Goal: Task Accomplishment & Management: Use online tool/utility

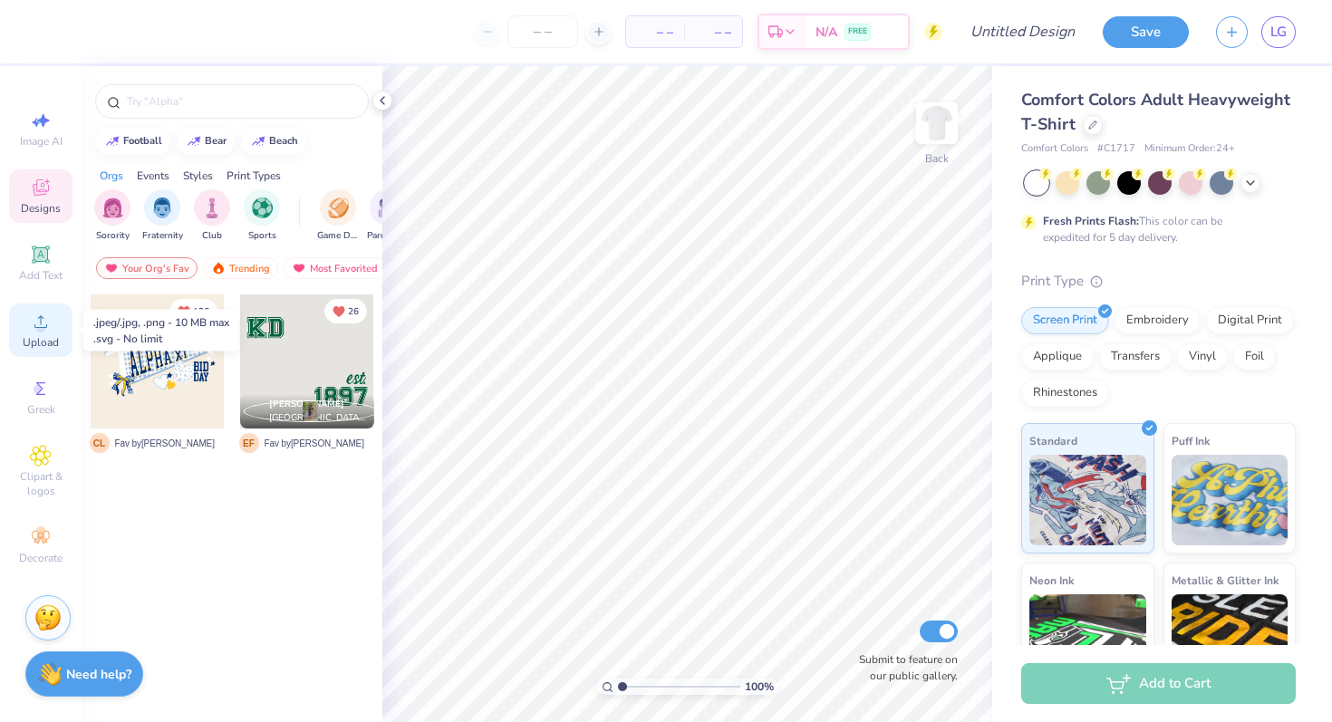
click at [44, 333] on div "Upload" at bounding box center [40, 329] width 63 height 53
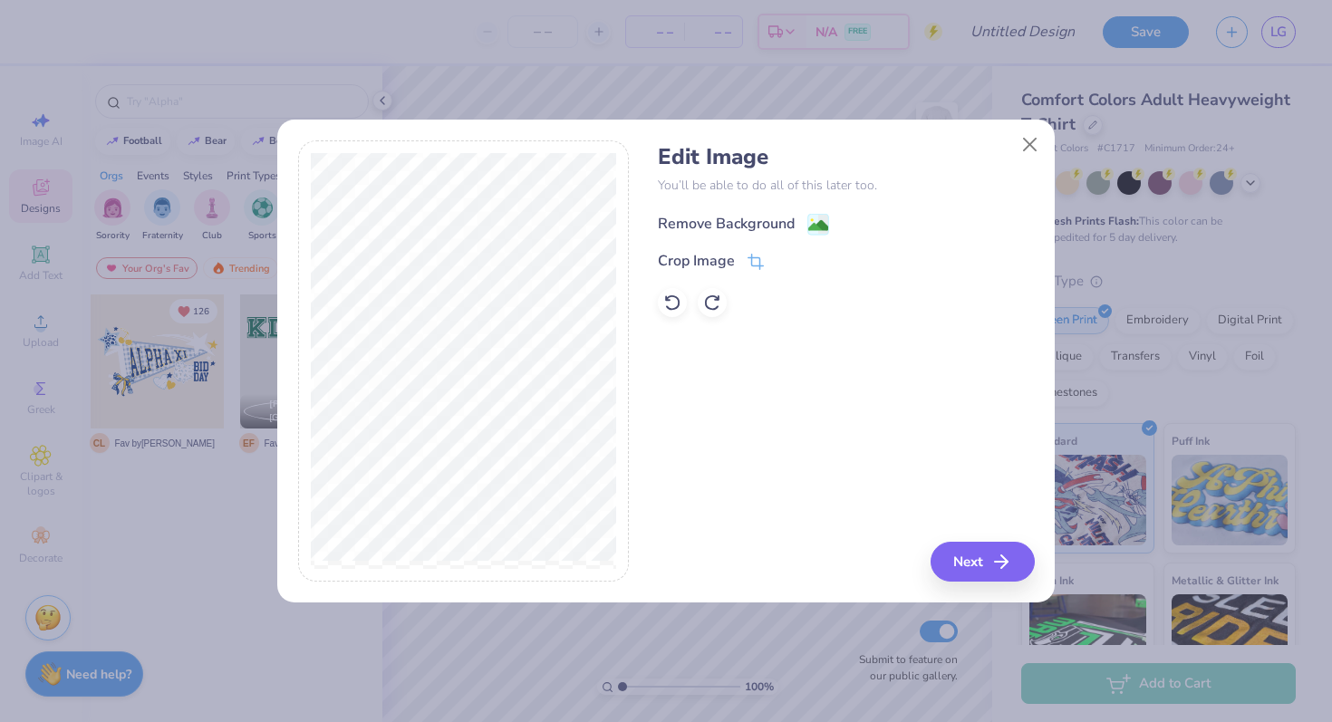
click at [762, 220] on div "Remove Background" at bounding box center [726, 224] width 137 height 22
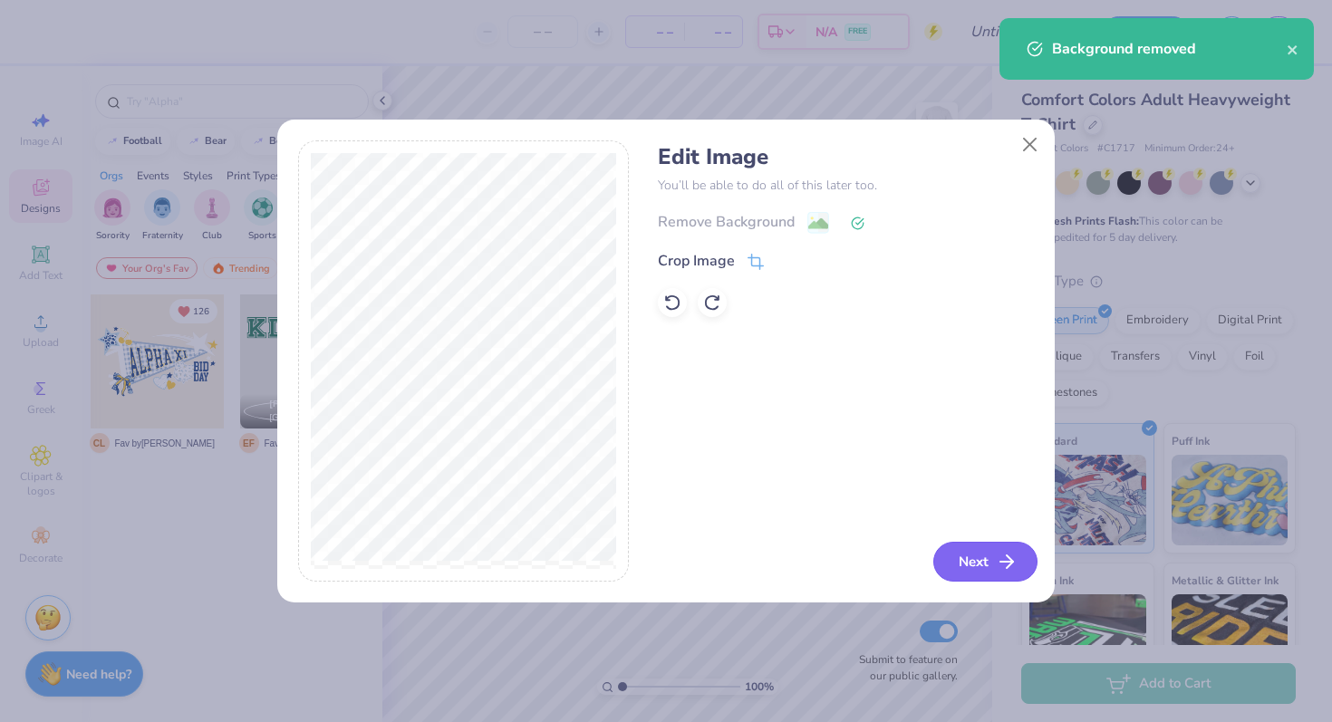
click at [984, 563] on button "Next" at bounding box center [985, 562] width 104 height 40
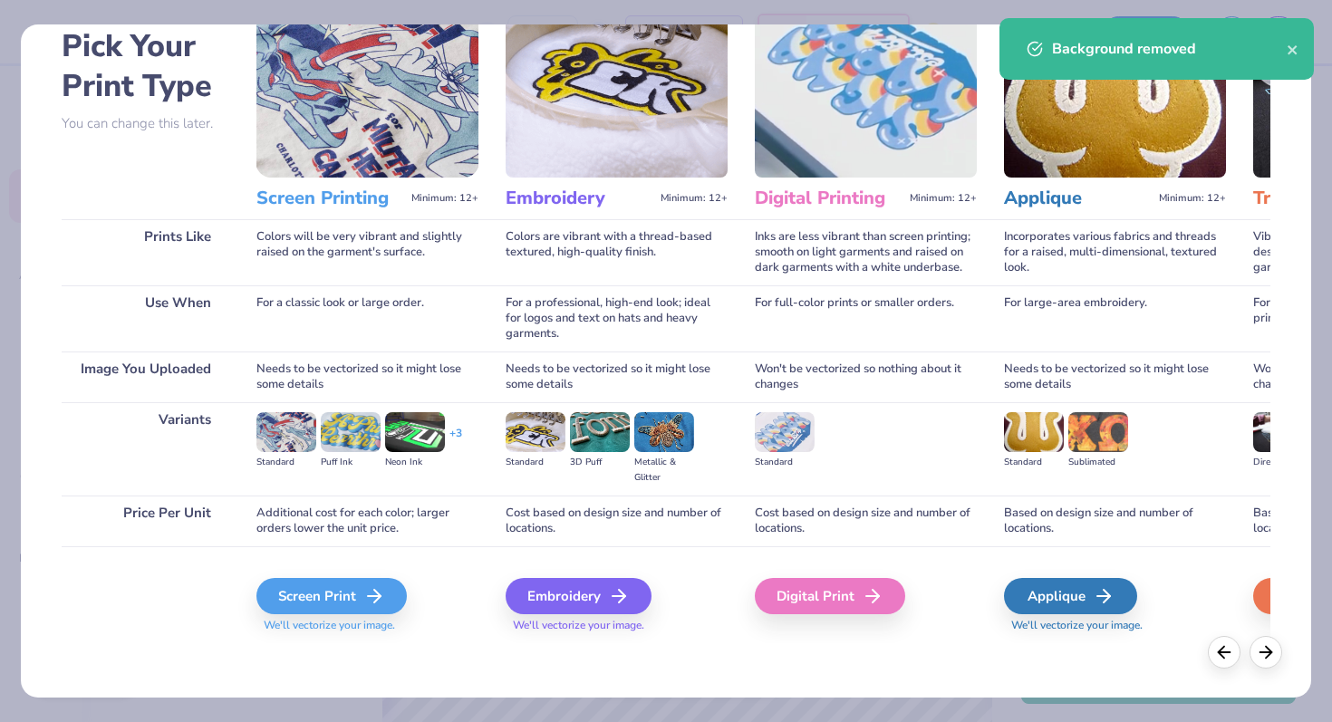
scroll to position [90, 0]
click at [369, 592] on icon at bounding box center [380, 597] width 22 height 22
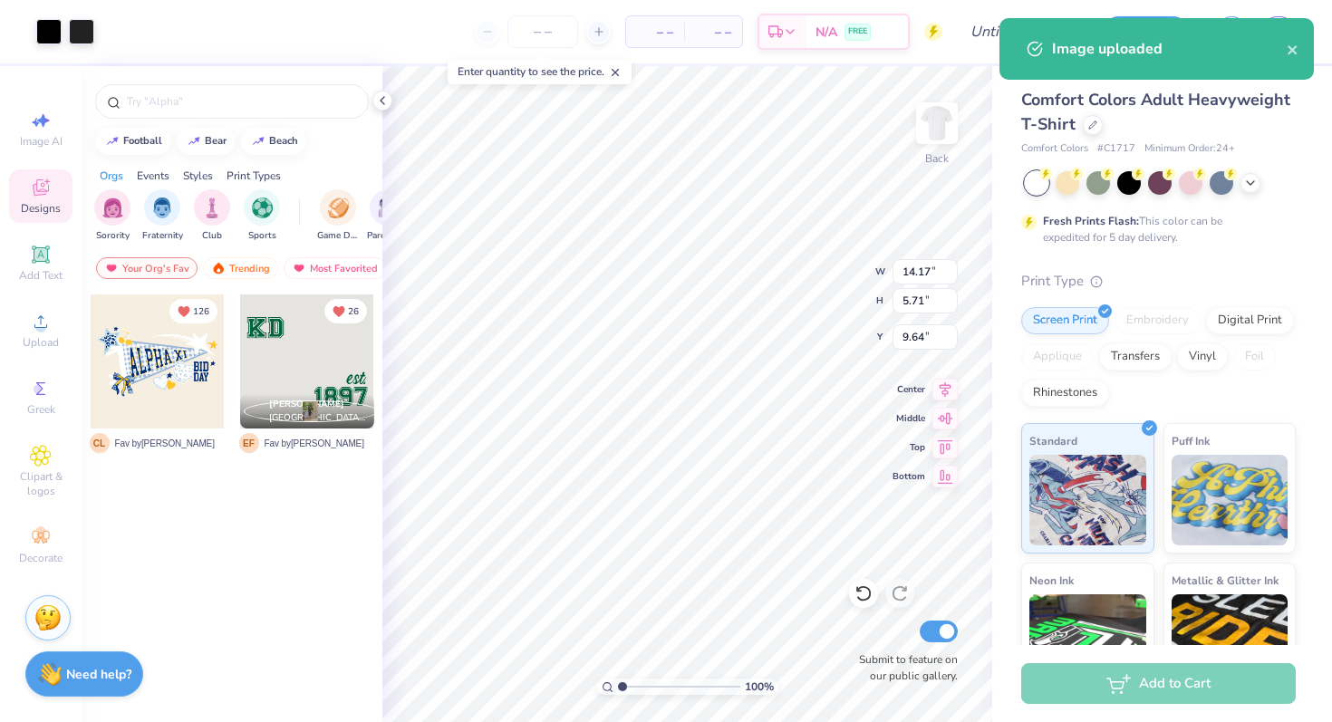
type input "3.00"
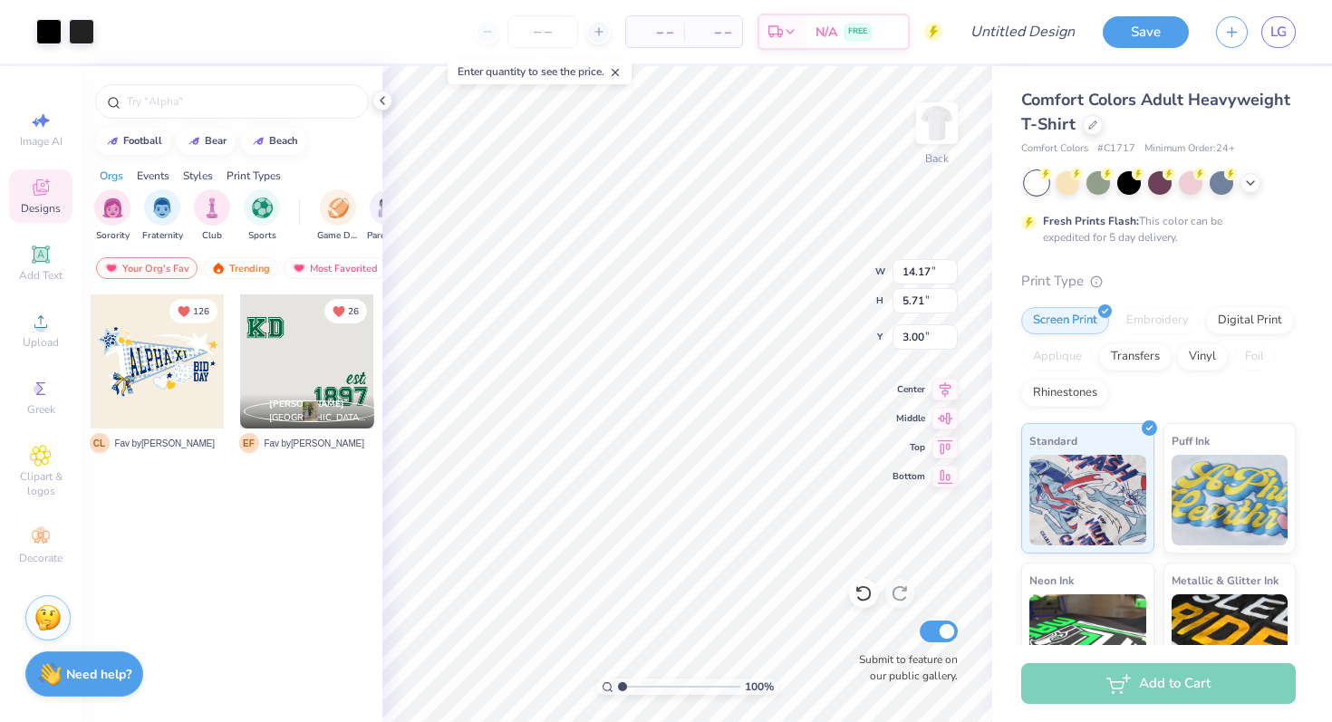
type input "12.69"
type input "5.11"
click at [538, 36] on input "number" at bounding box center [542, 31] width 71 height 33
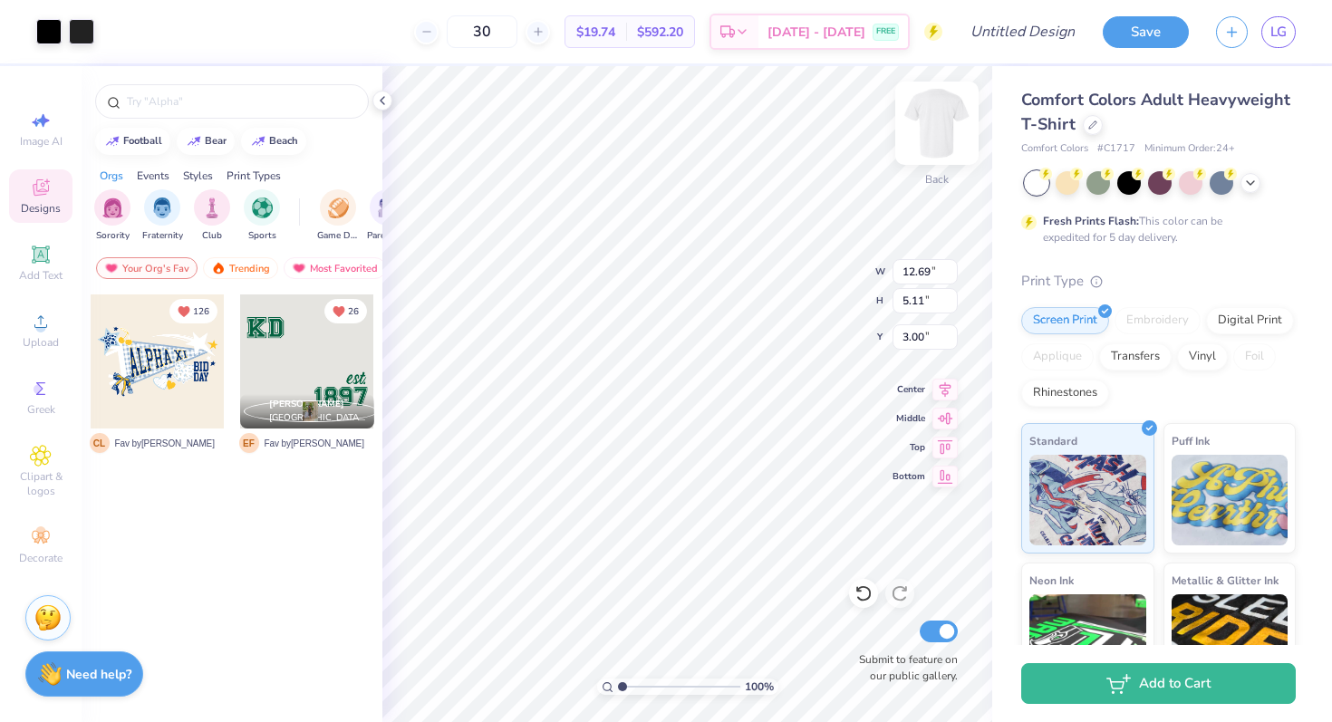
type input "30"
click at [932, 145] on img at bounding box center [936, 123] width 72 height 72
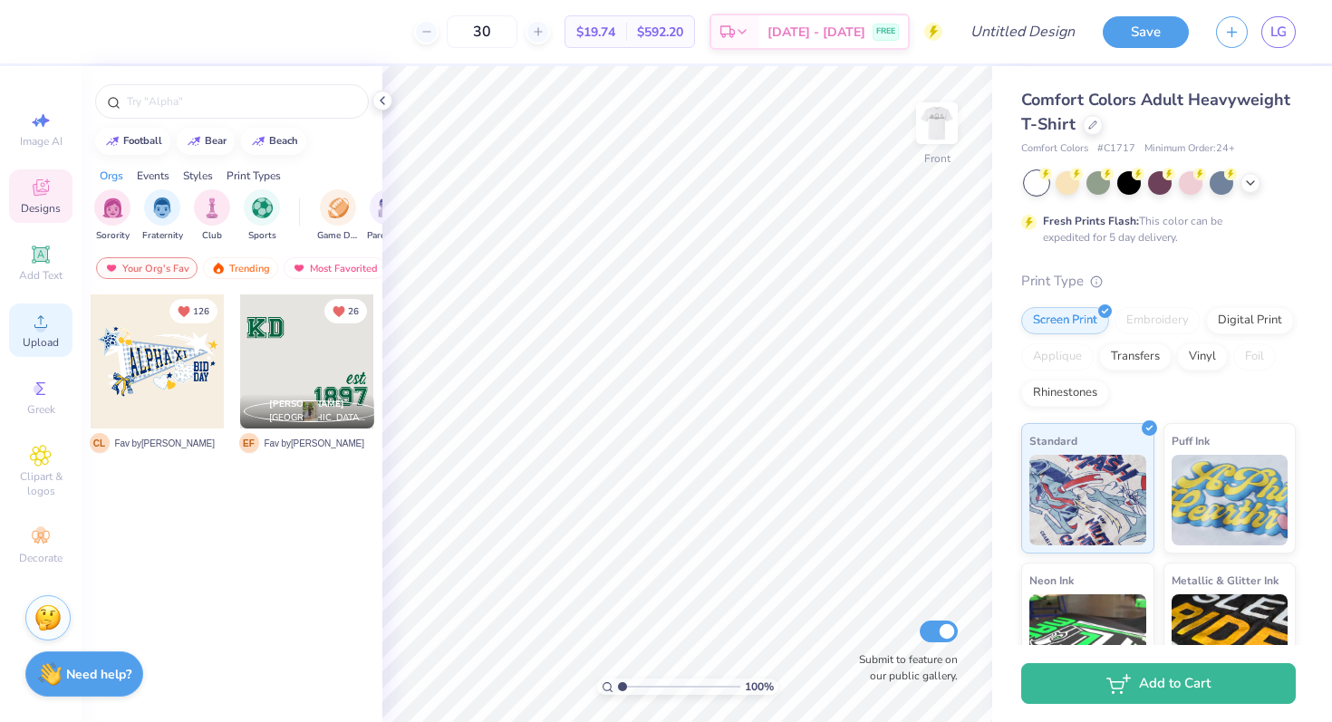
click at [40, 337] on span "Upload" at bounding box center [41, 342] width 36 height 14
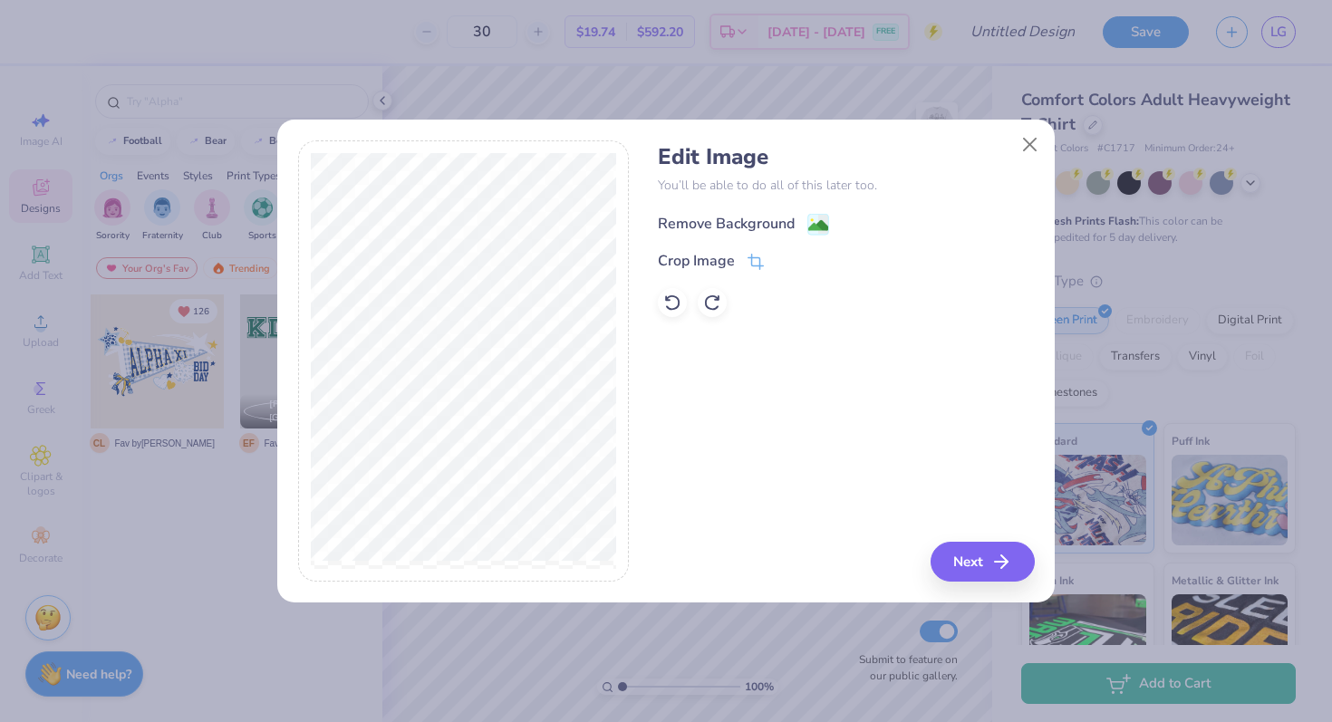
click at [759, 216] on div "Remove Background" at bounding box center [726, 224] width 137 height 22
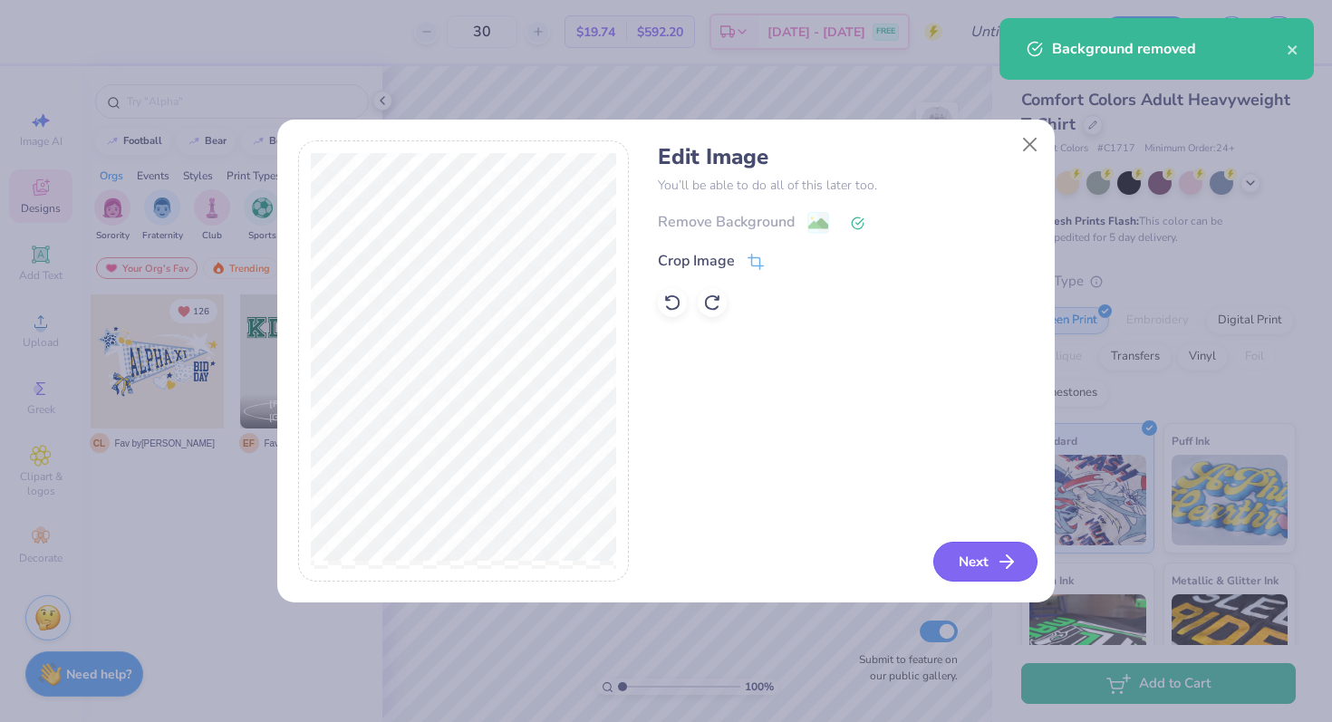
click at [984, 563] on button "Next" at bounding box center [985, 562] width 104 height 40
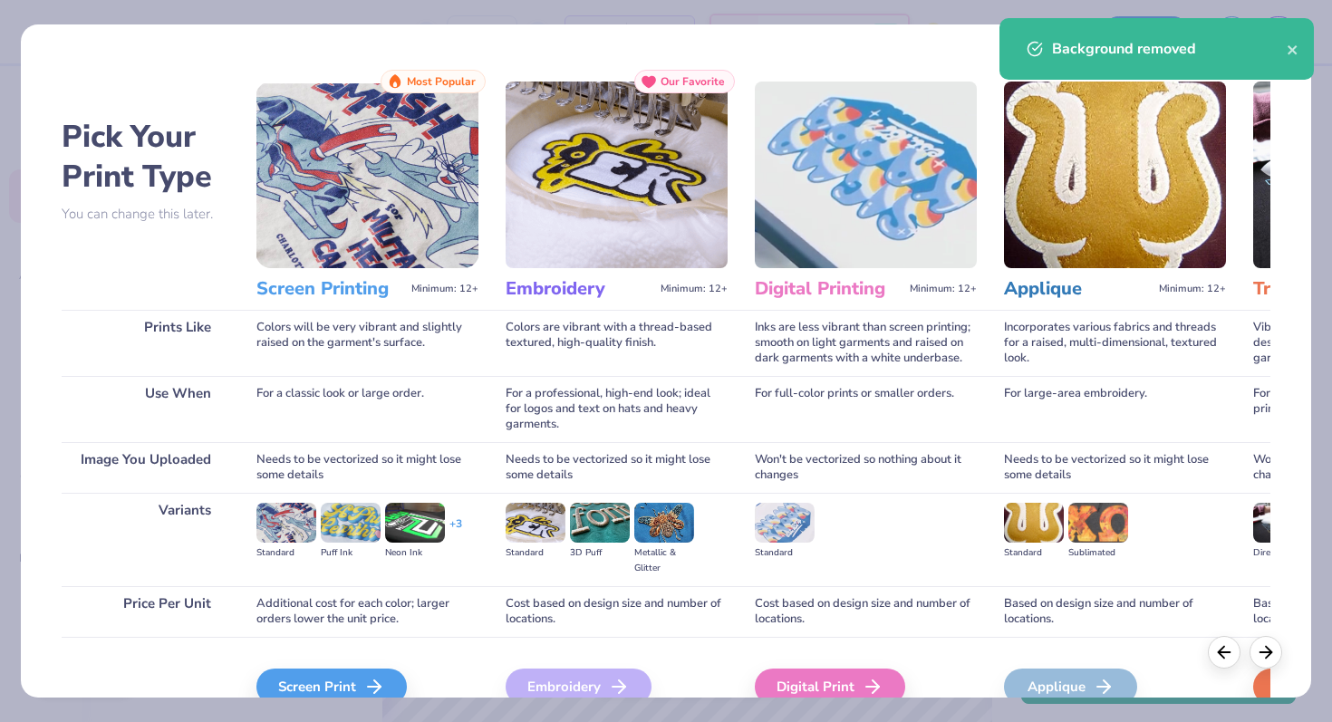
scroll to position [91, 0]
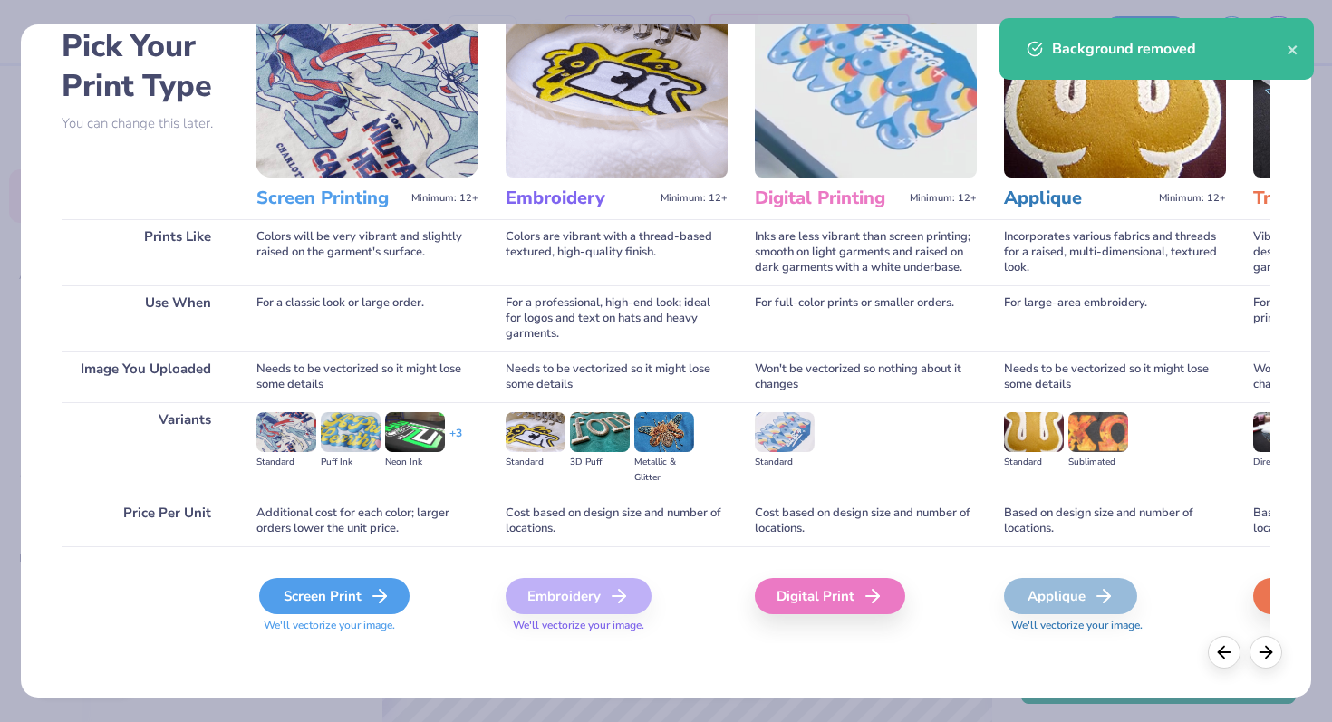
click at [372, 599] on icon at bounding box center [380, 596] width 22 height 22
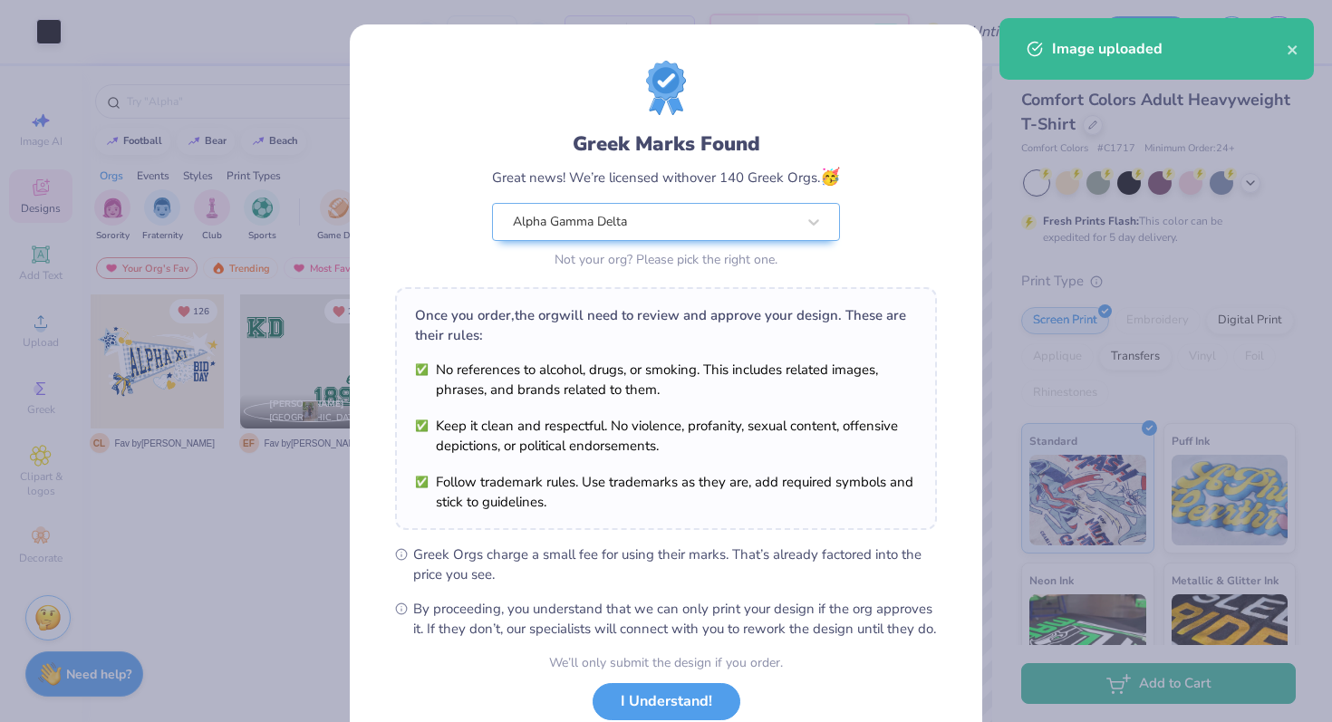
scroll to position [126, 0]
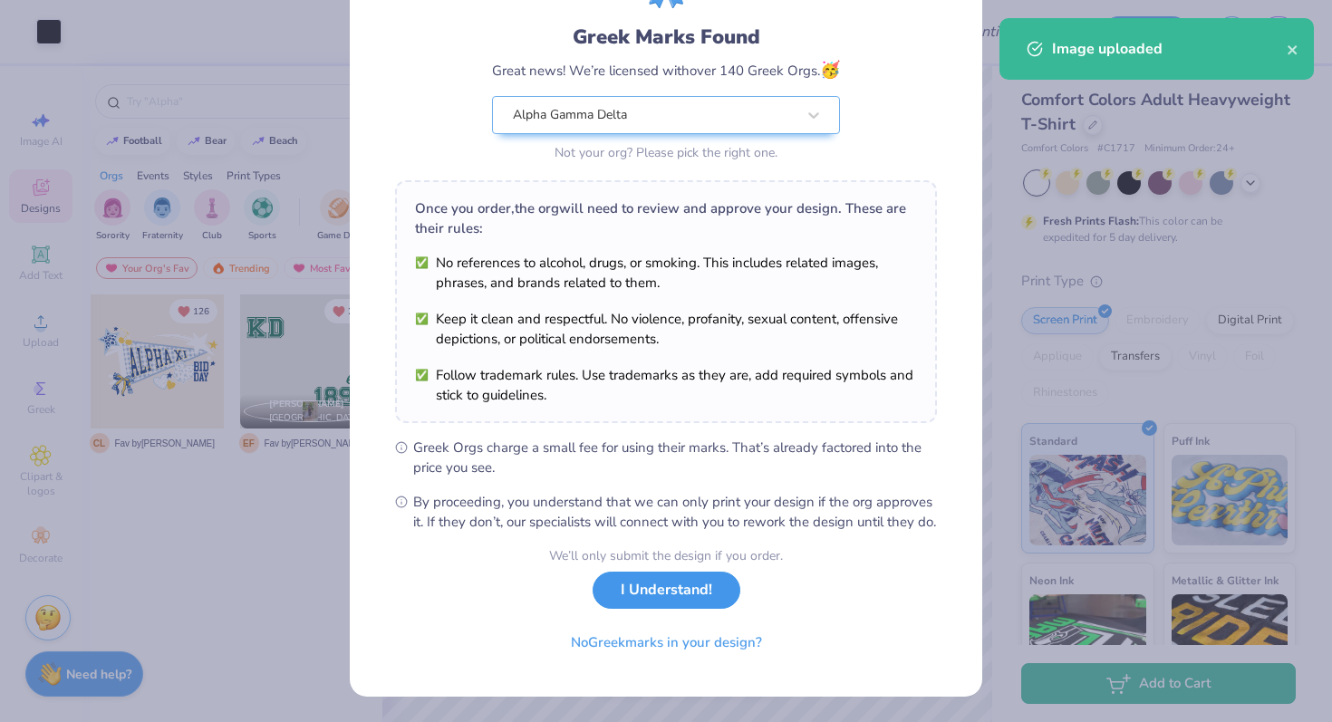
click at [667, 602] on button "I Understand!" at bounding box center [666, 590] width 148 height 37
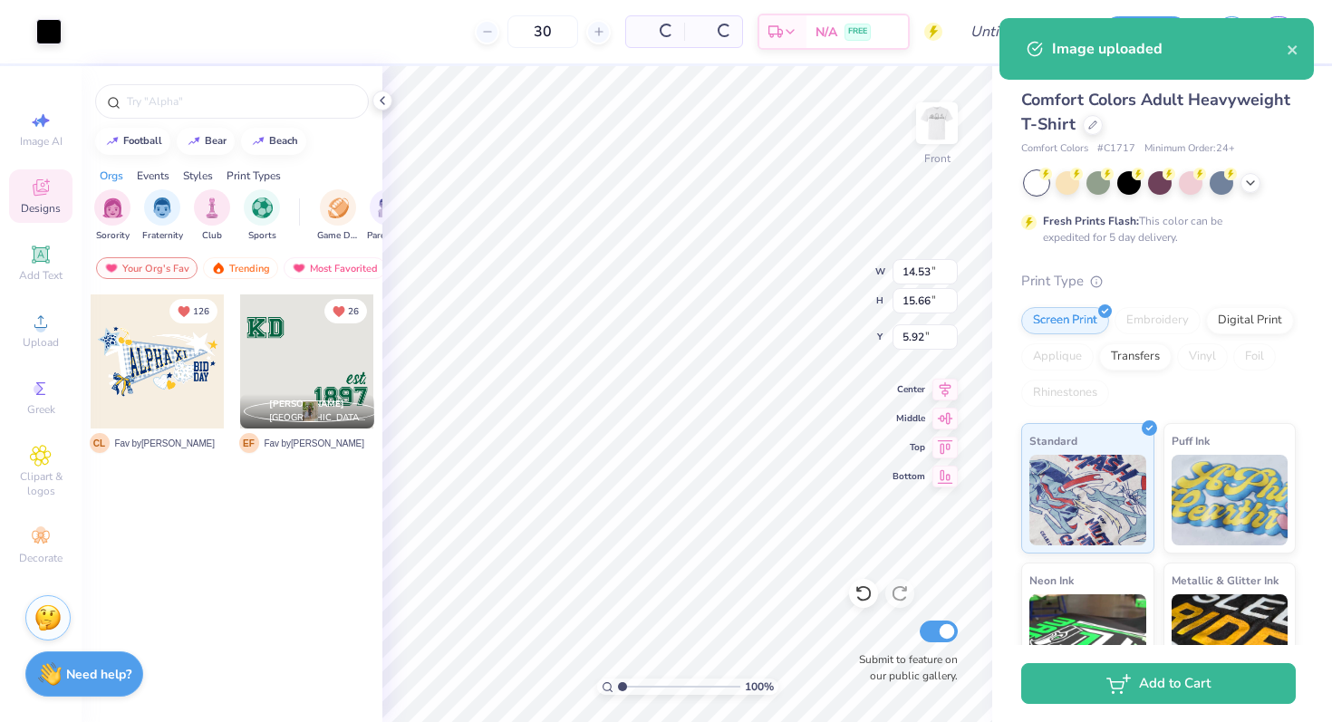
scroll to position [0, 0]
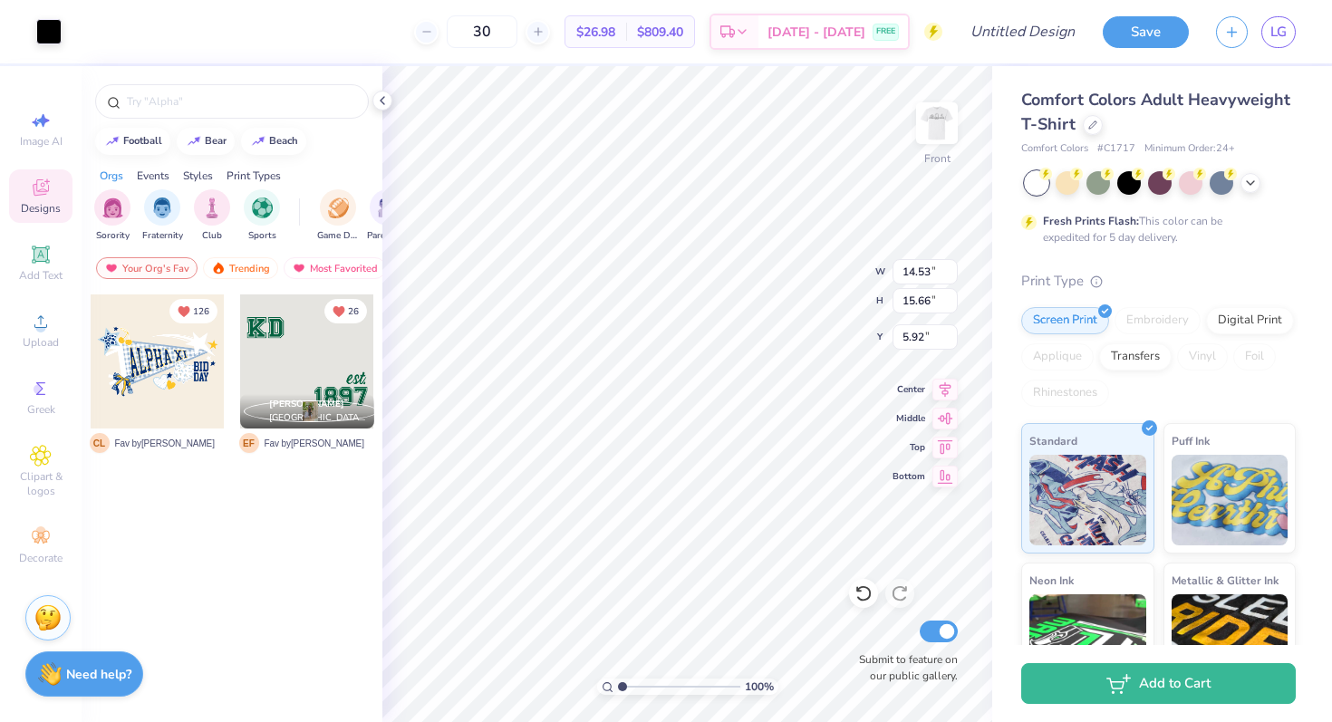
type input "11.65"
type input "12.55"
type input "3.00"
click at [517, 28] on input "30" at bounding box center [482, 31] width 71 height 33
type input "3"
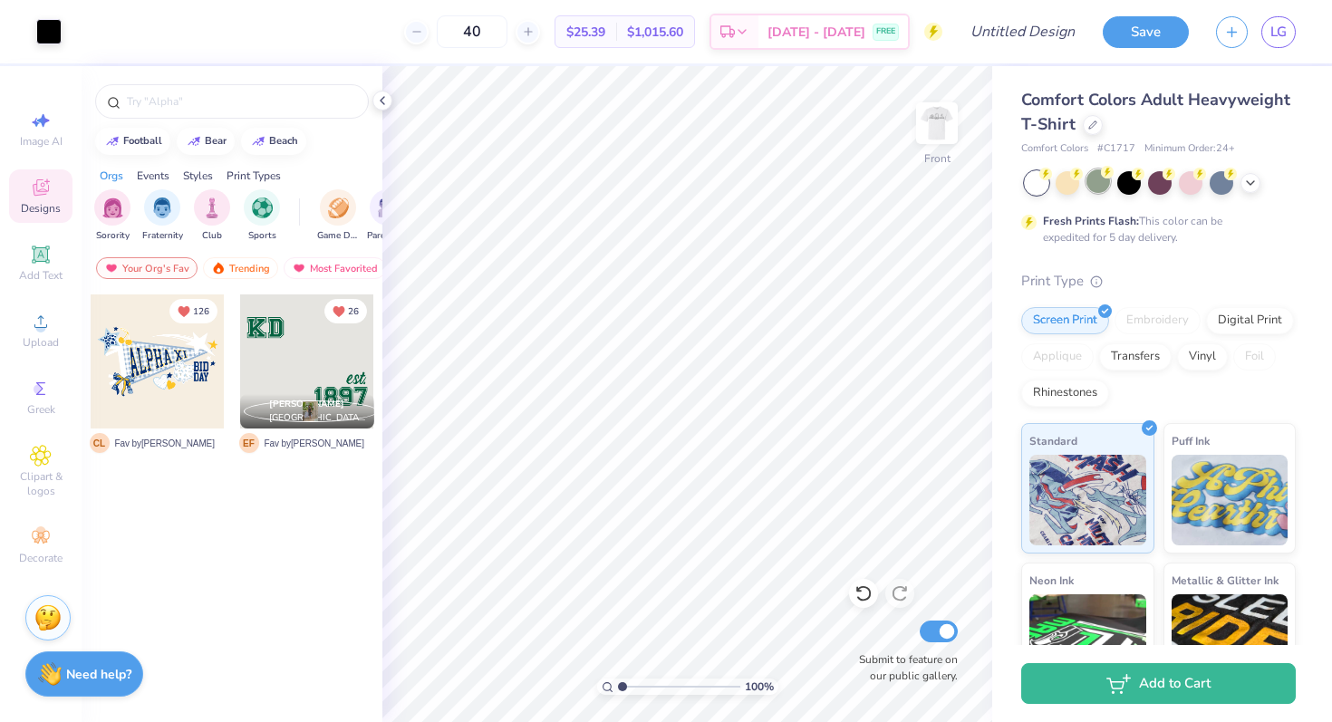
type input "40"
click at [1099, 188] on div at bounding box center [1098, 181] width 24 height 24
click at [1228, 178] on div at bounding box center [1221, 181] width 24 height 24
click at [1254, 179] on polyline at bounding box center [1249, 181] width 7 height 4
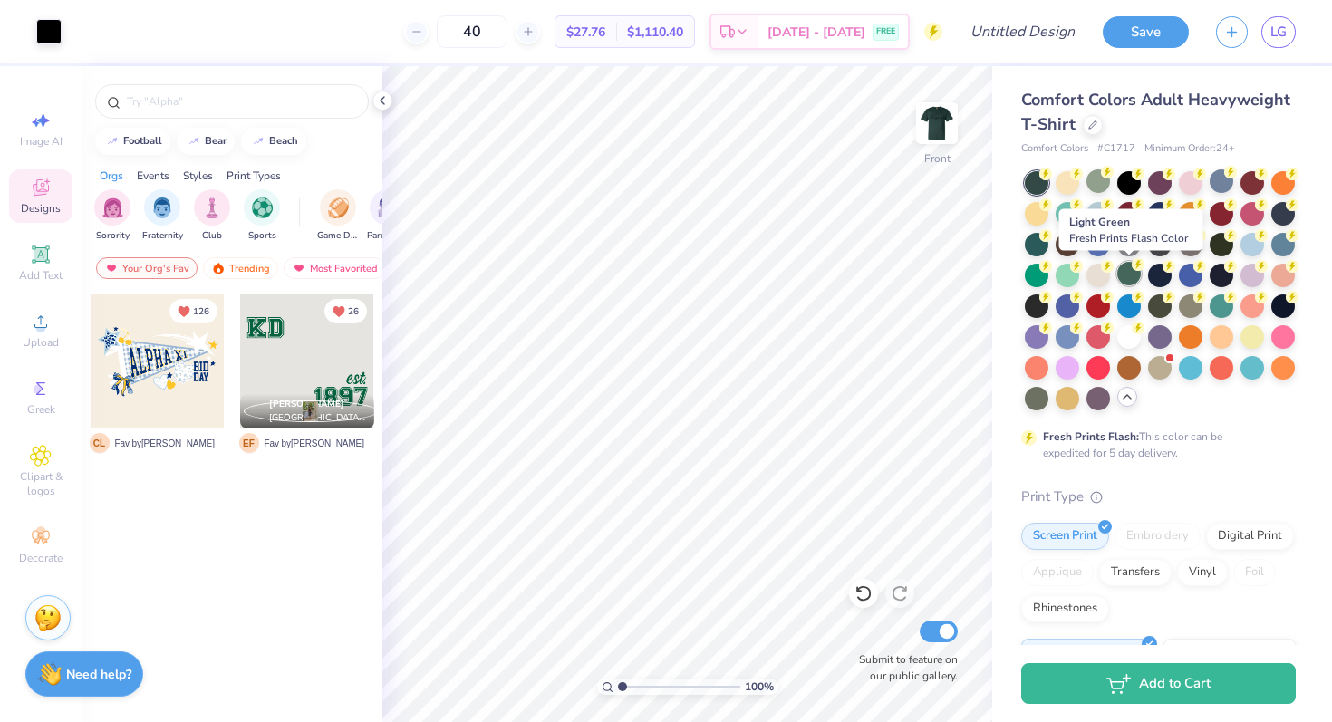
click at [1135, 270] on div at bounding box center [1129, 274] width 24 height 24
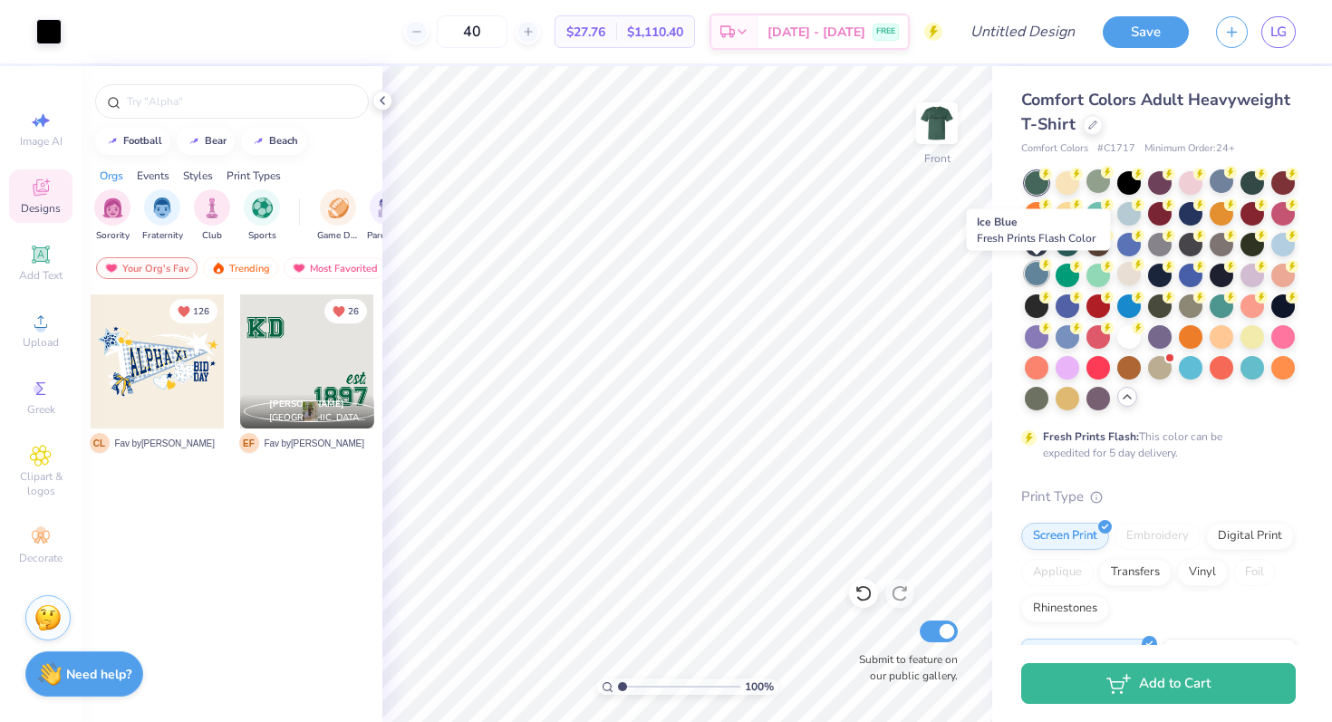
click at [1032, 282] on div at bounding box center [1036, 274] width 24 height 24
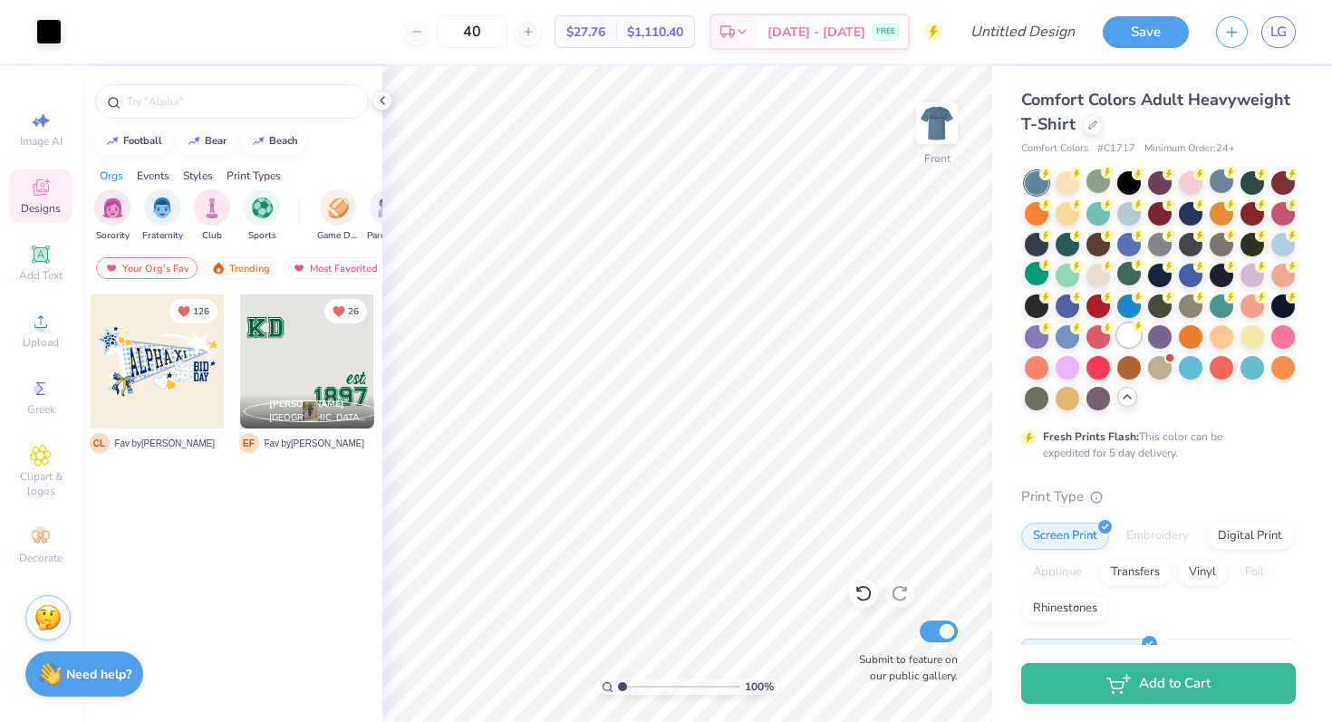
click at [1131, 331] on icon at bounding box center [1137, 326] width 13 height 13
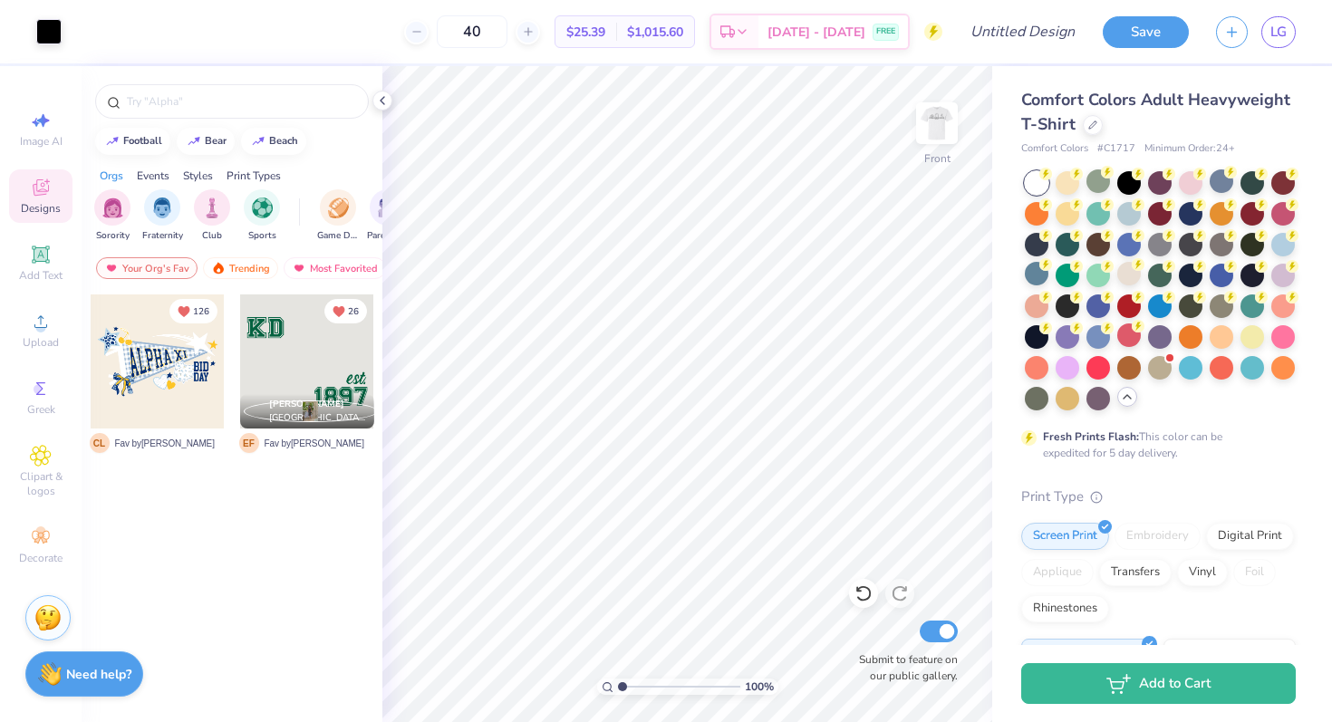
click at [1130, 391] on icon at bounding box center [1127, 397] width 14 height 14
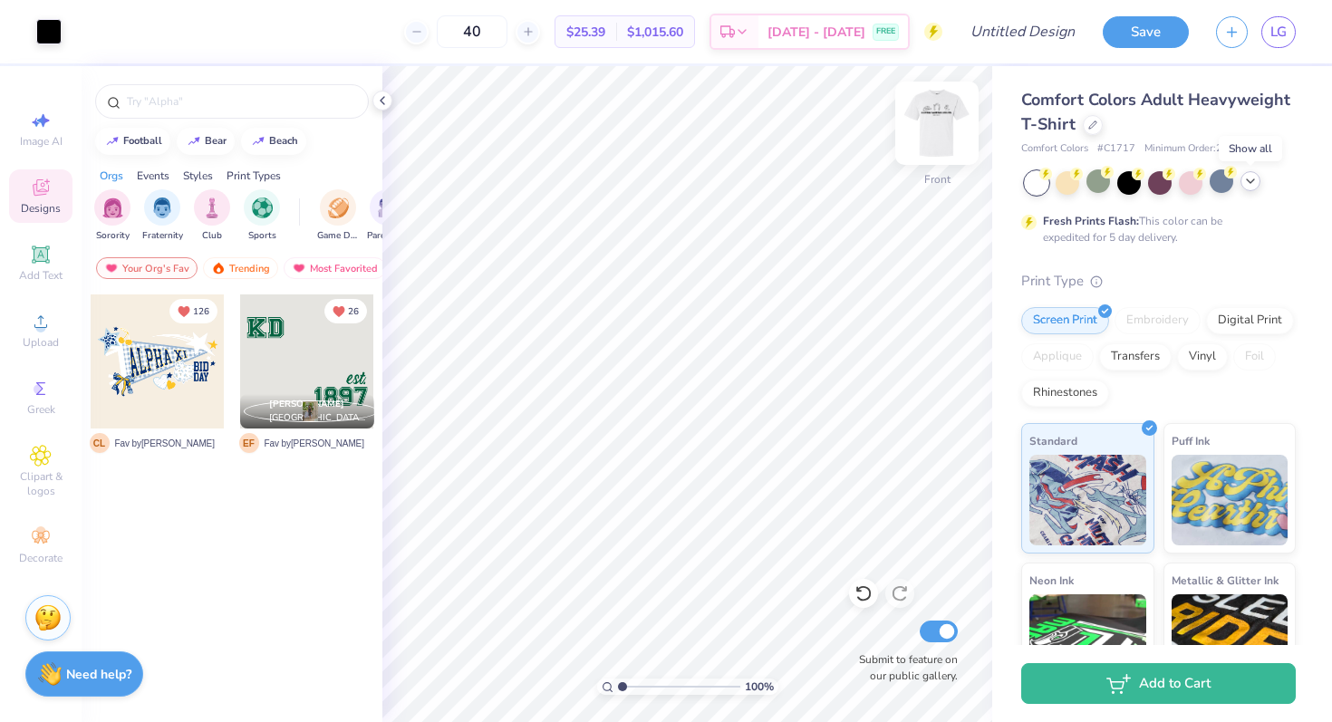
click at [932, 124] on img at bounding box center [936, 123] width 72 height 72
click at [385, 101] on icon at bounding box center [382, 100] width 14 height 14
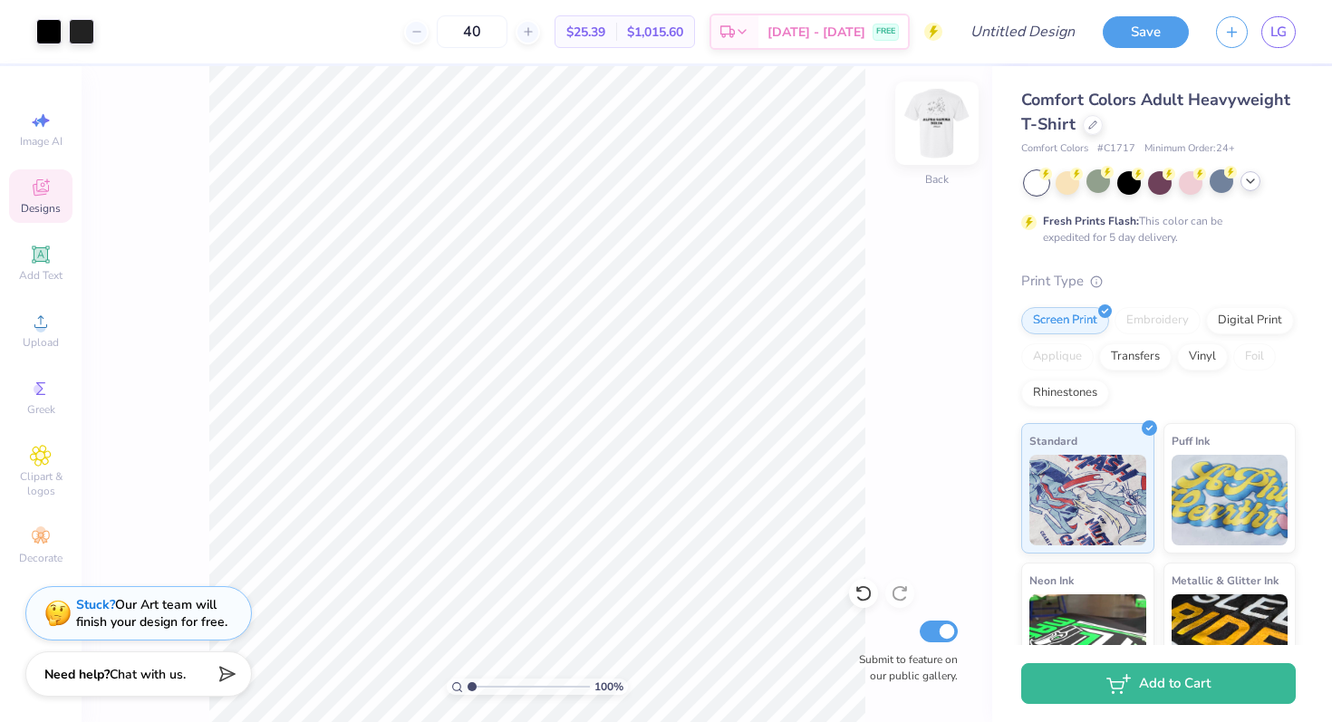
click at [934, 116] on img at bounding box center [936, 123] width 72 height 72
click at [946, 129] on img at bounding box center [936, 123] width 72 height 72
click at [935, 114] on img at bounding box center [936, 123] width 72 height 72
click at [928, 131] on img at bounding box center [936, 123] width 72 height 72
click at [1089, 122] on icon at bounding box center [1092, 123] width 9 height 9
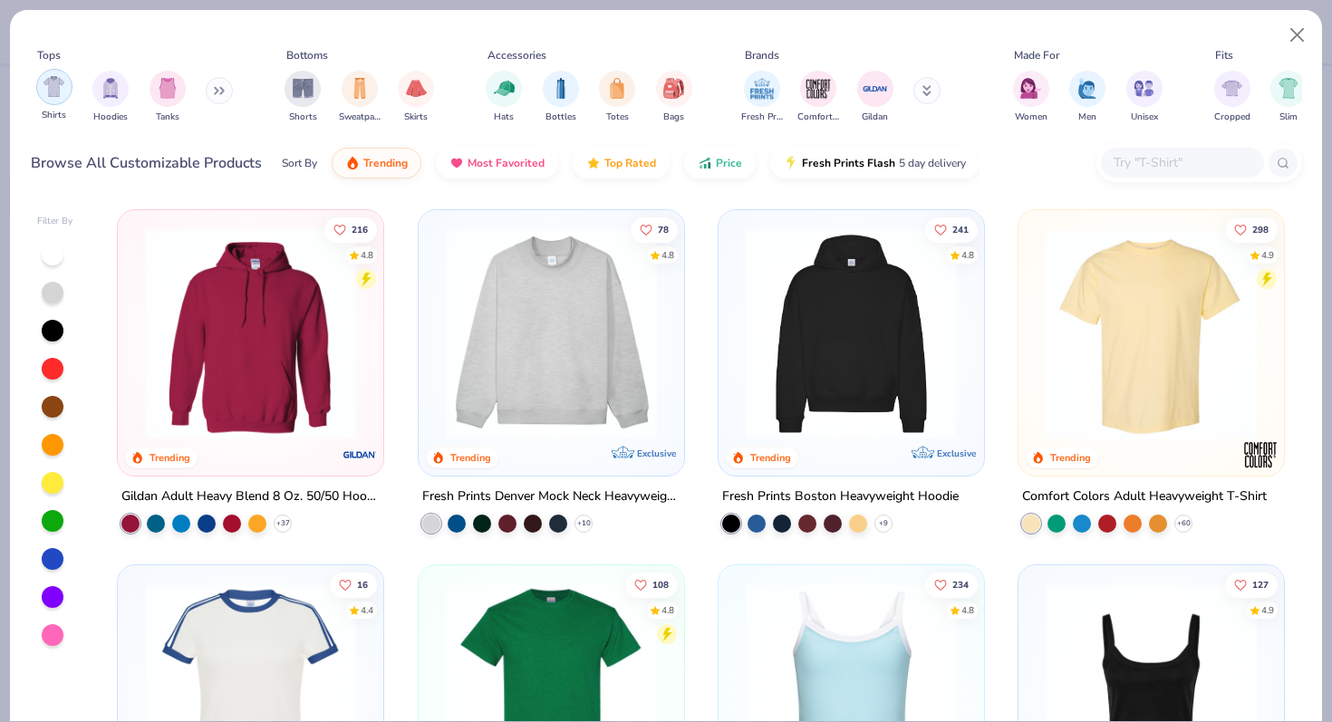
click at [43, 91] on img "filter for Shirts" at bounding box center [53, 86] width 21 height 21
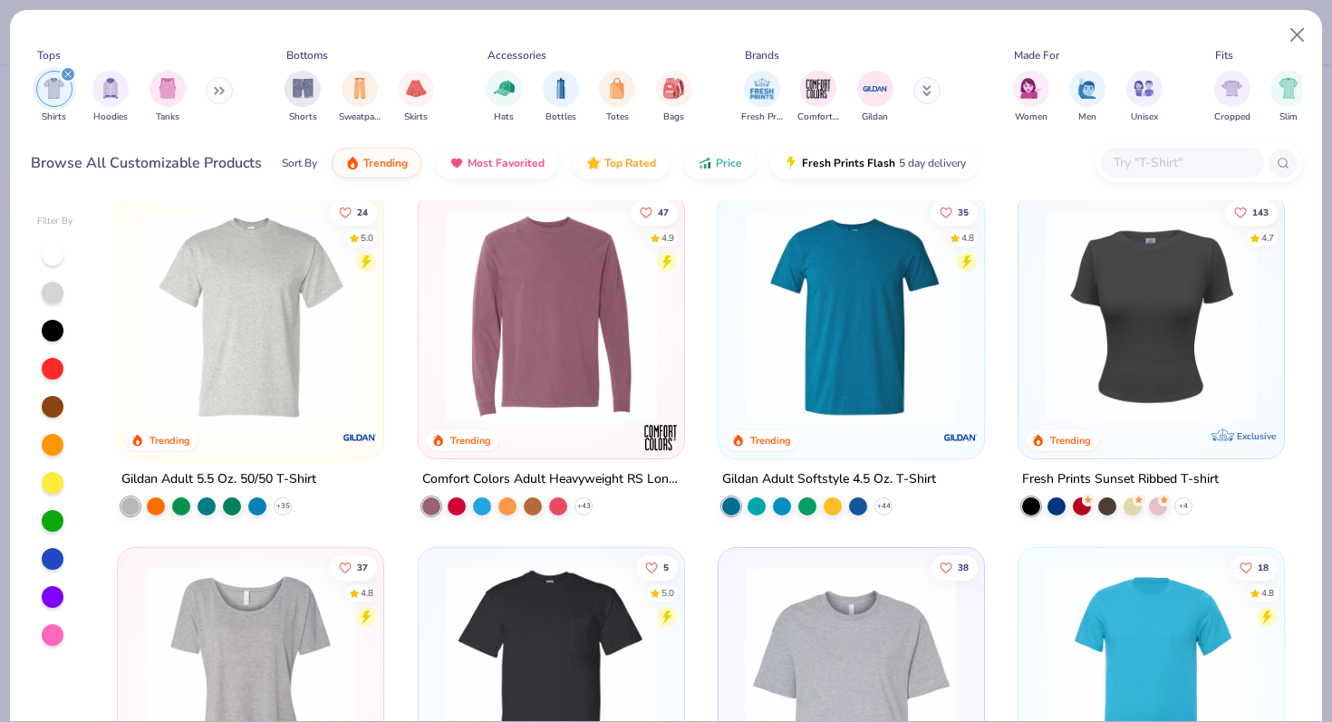
scroll to position [1084, 0]
click at [1288, 33] on button "Close" at bounding box center [1297, 35] width 34 height 34
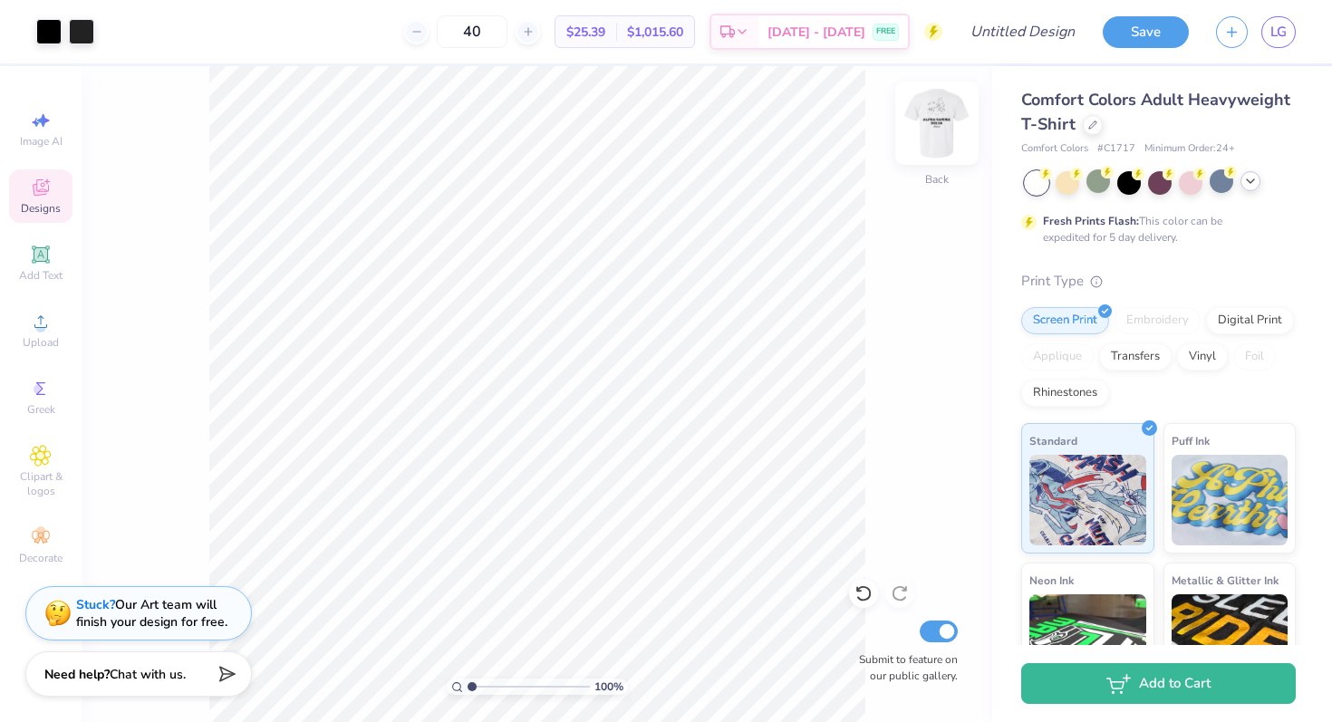
click at [932, 128] on img at bounding box center [936, 123] width 72 height 72
click at [947, 122] on img at bounding box center [936, 123] width 72 height 72
click at [945, 136] on img at bounding box center [936, 123] width 72 height 72
click at [1097, 124] on div at bounding box center [1092, 123] width 20 height 20
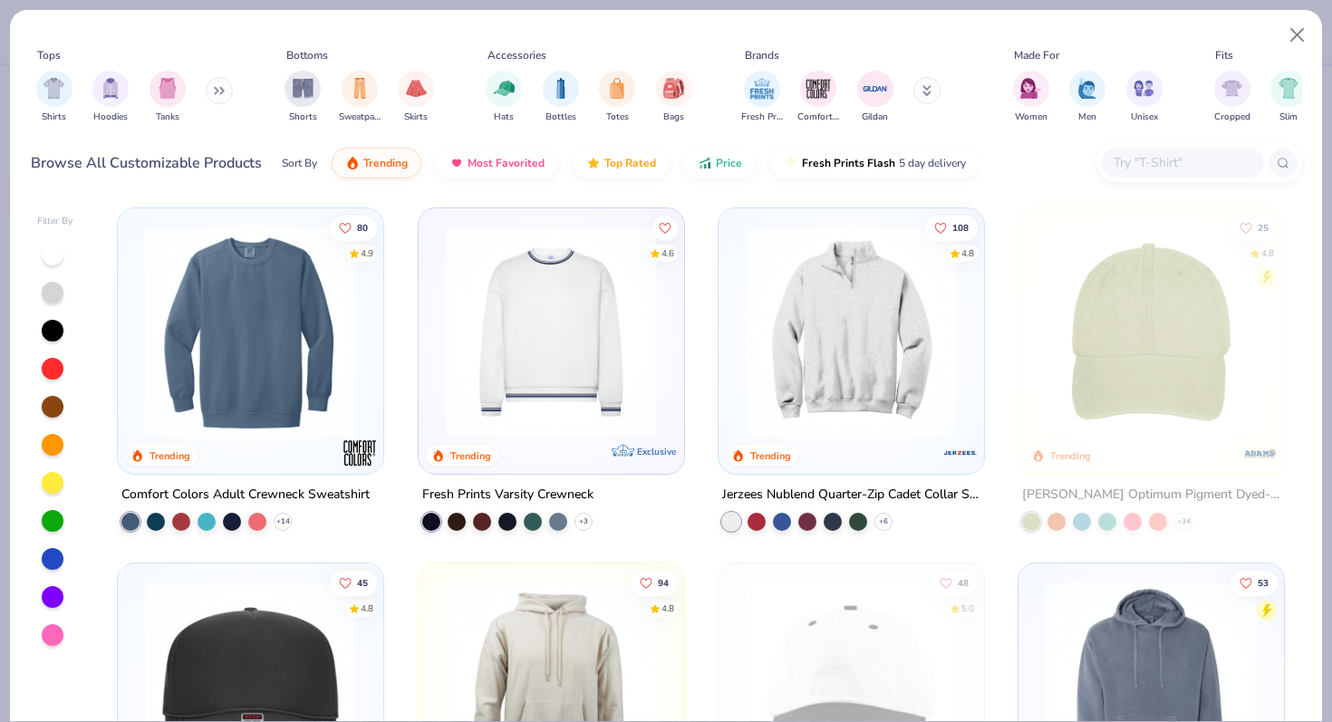
scroll to position [2400, 0]
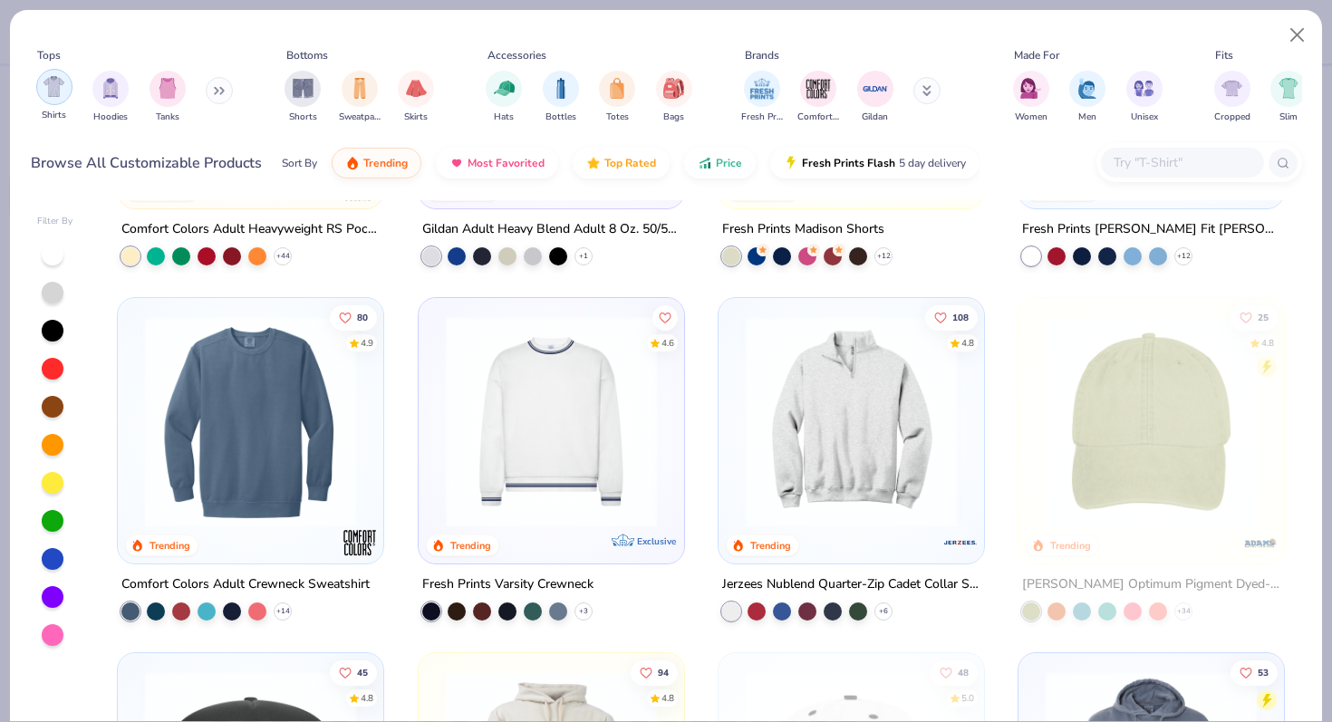
click at [57, 91] on img "filter for Shirts" at bounding box center [53, 86] width 21 height 21
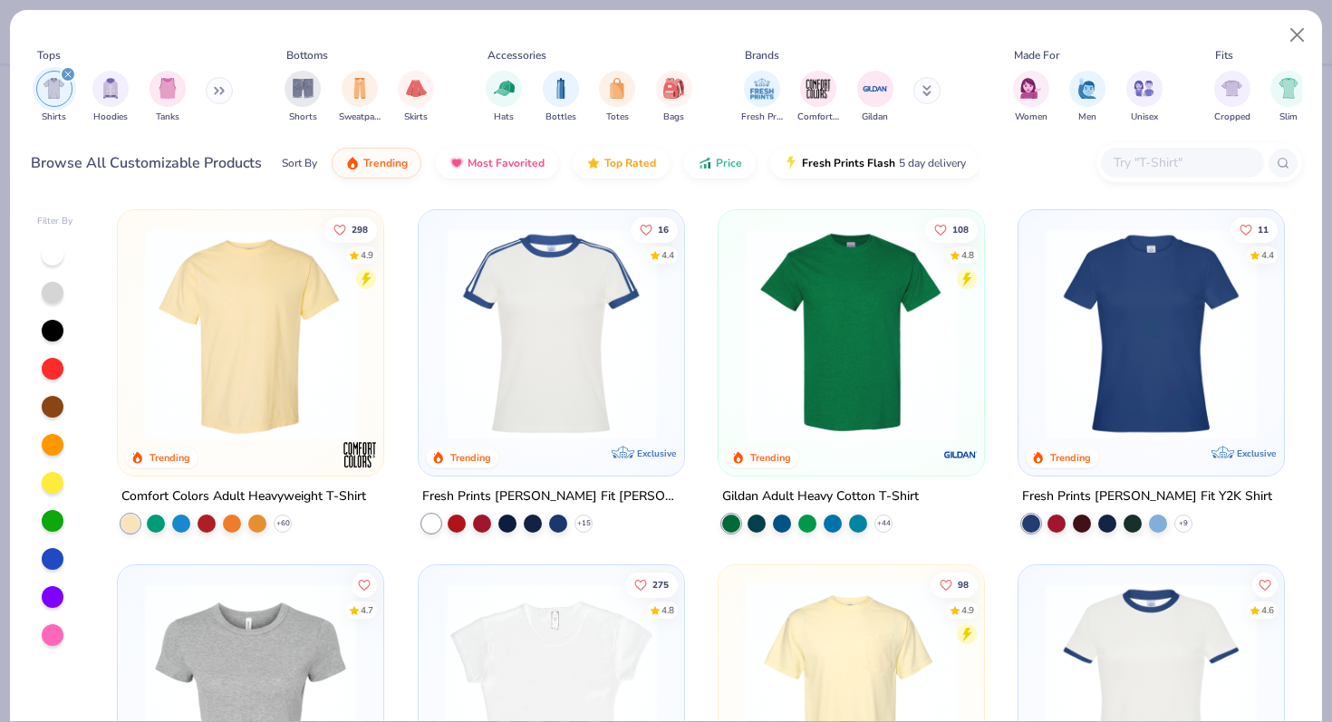
scroll to position [2, 0]
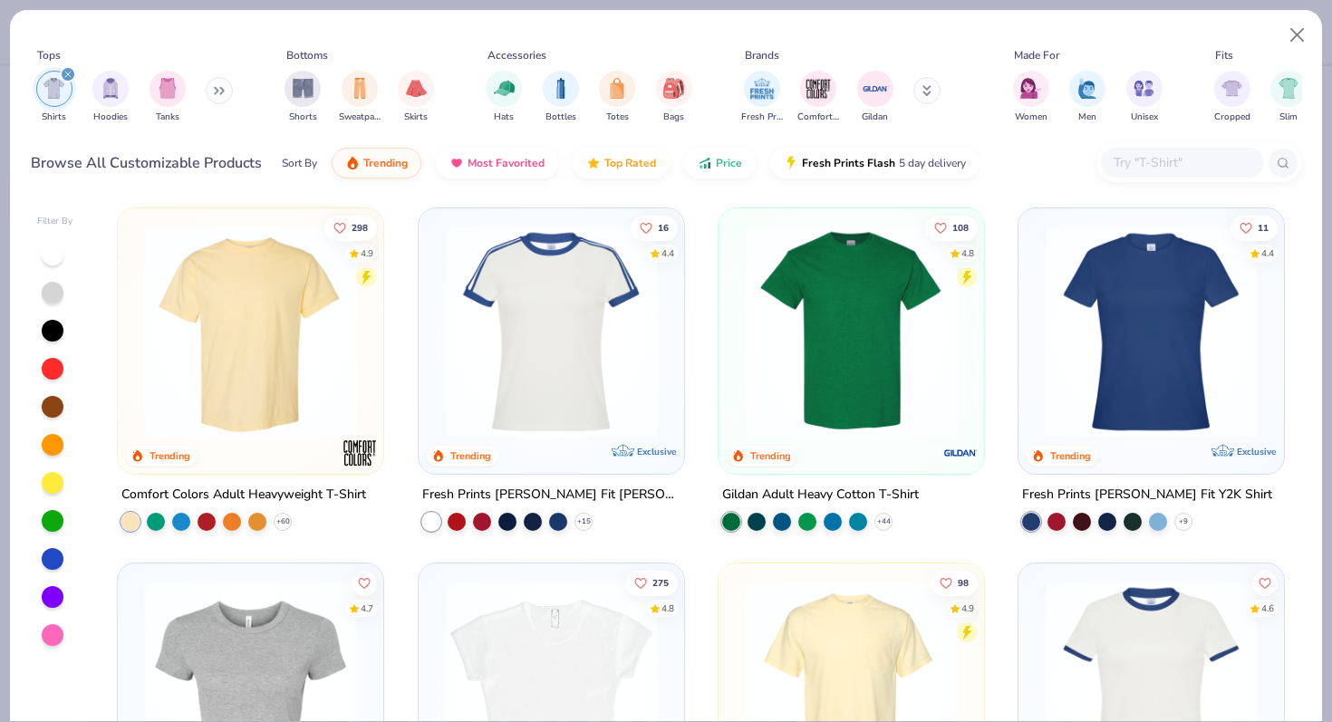
click at [821, 353] on img at bounding box center [850, 331] width 229 height 211
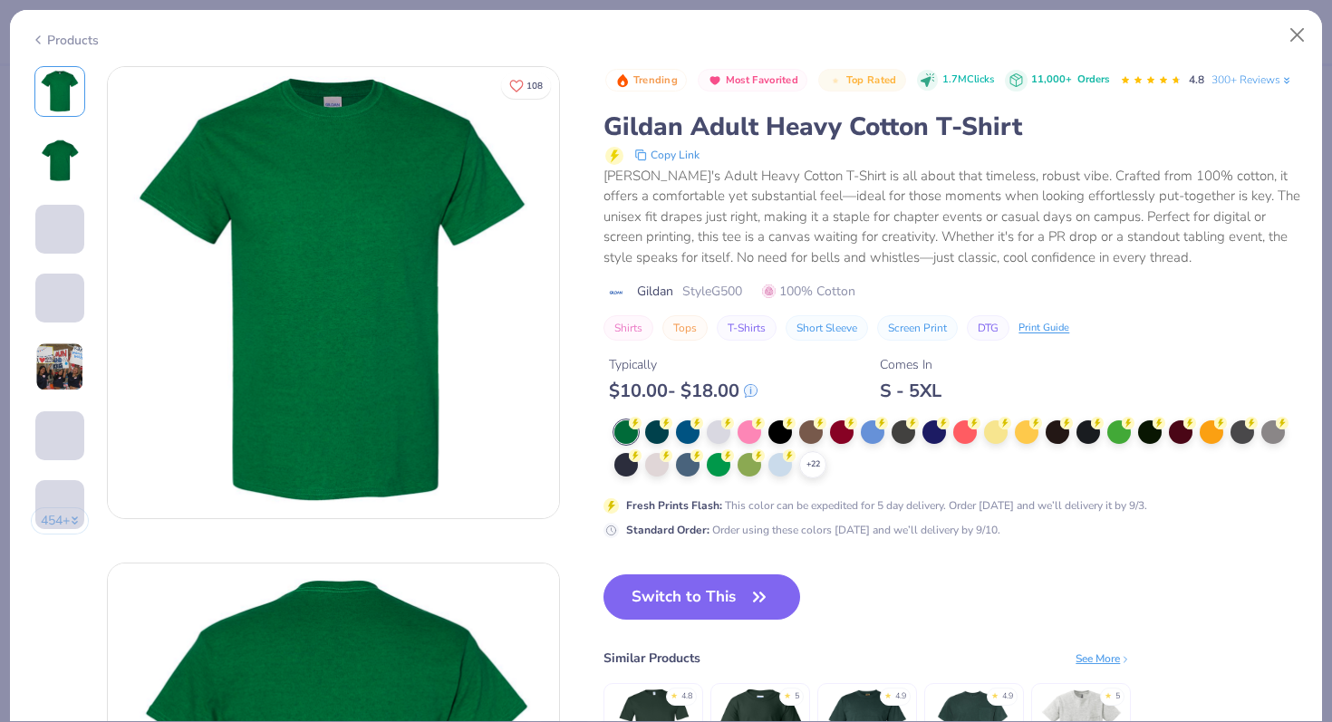
scroll to position [52, 0]
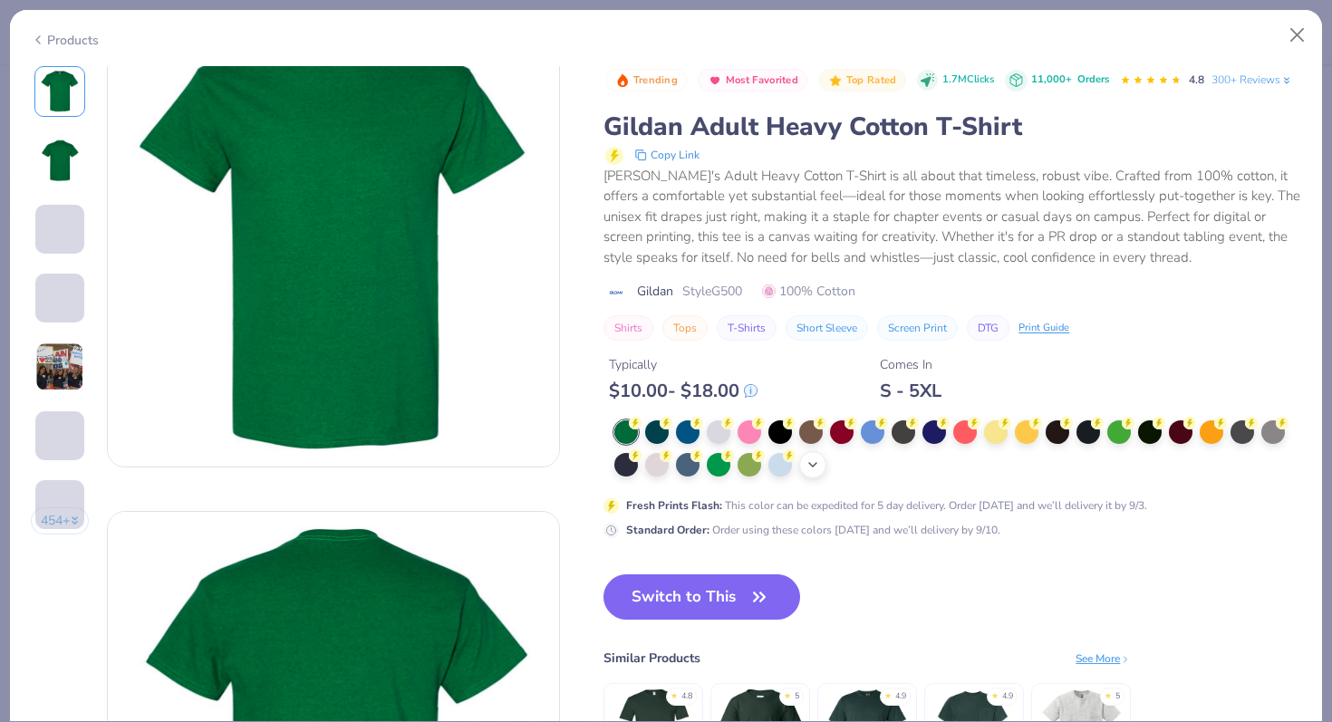
click at [813, 457] on div "+ 22" at bounding box center [812, 464] width 27 height 27
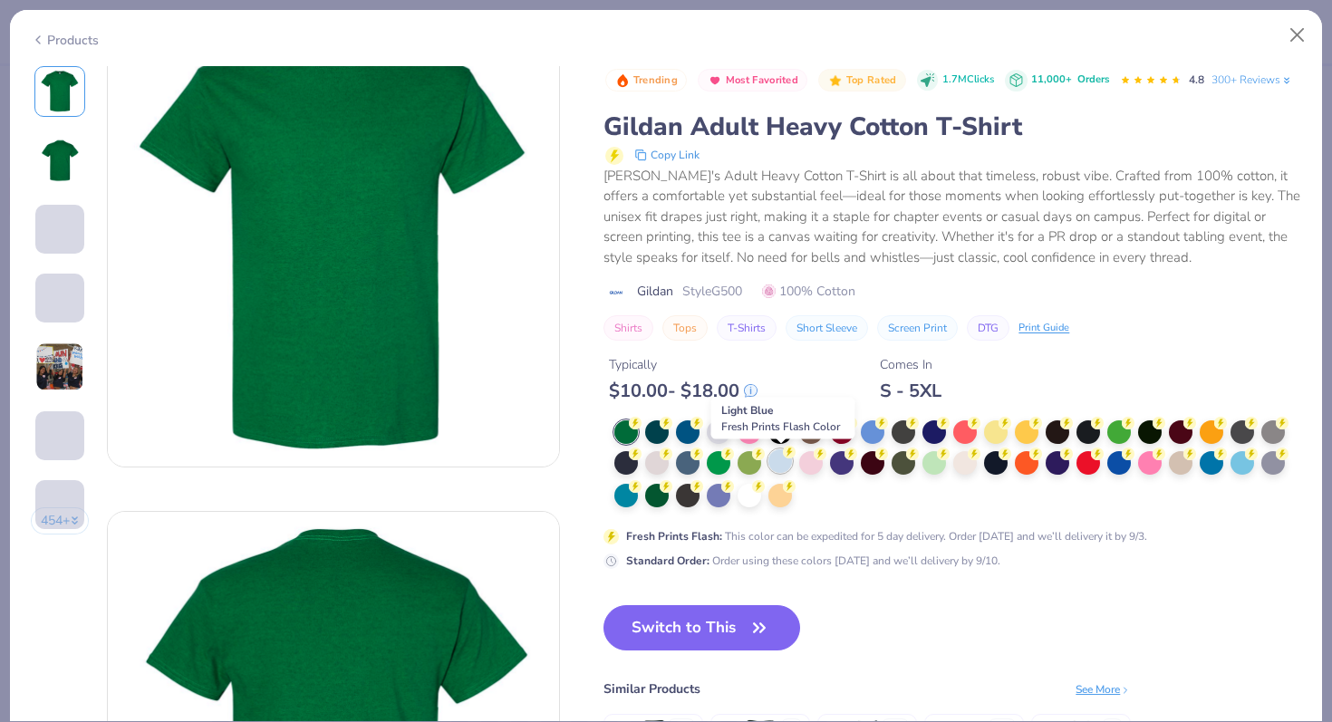
click at [777, 463] on div at bounding box center [780, 461] width 24 height 24
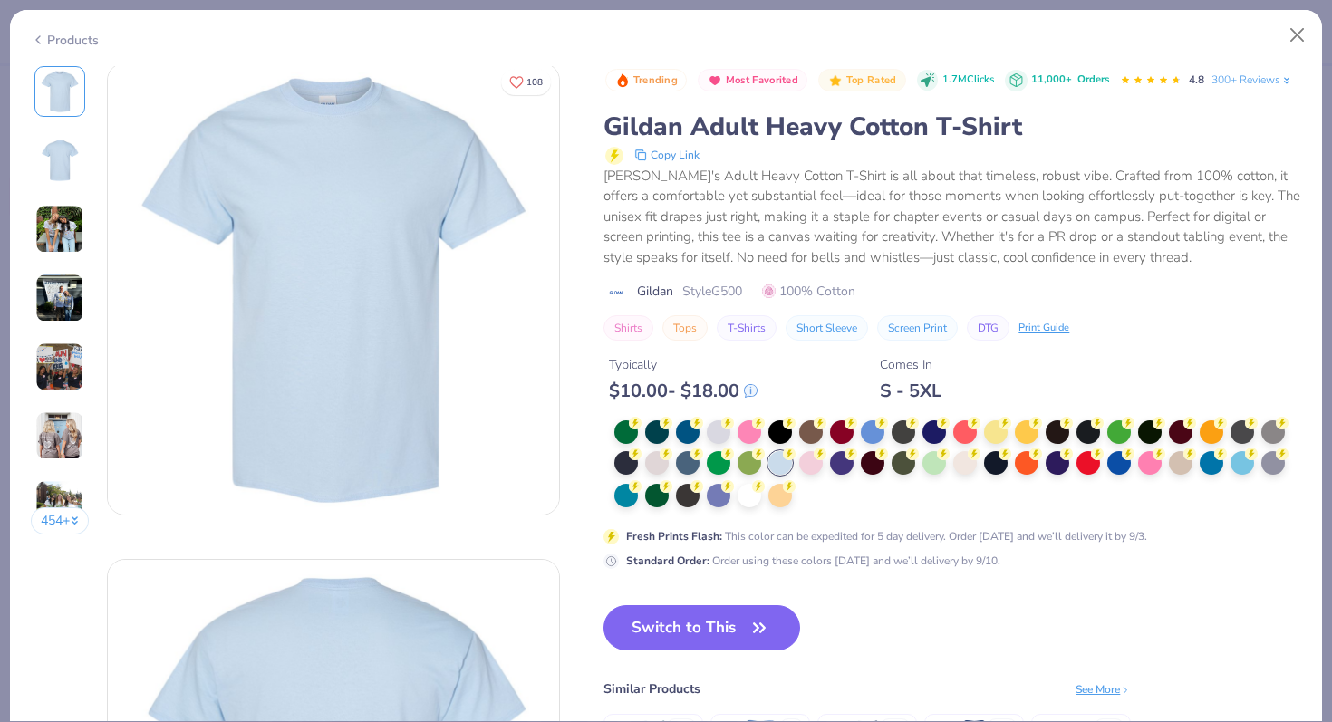
scroll to position [1, 0]
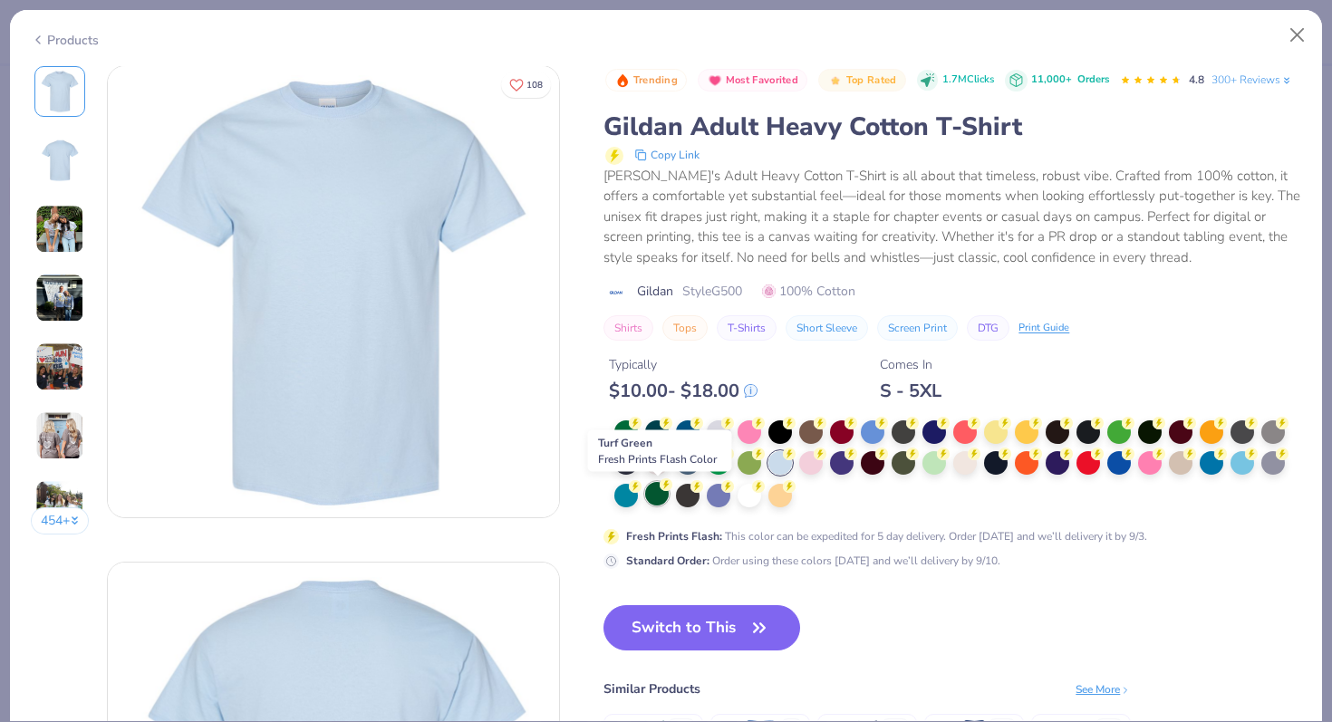
click at [652, 497] on div at bounding box center [657, 494] width 24 height 24
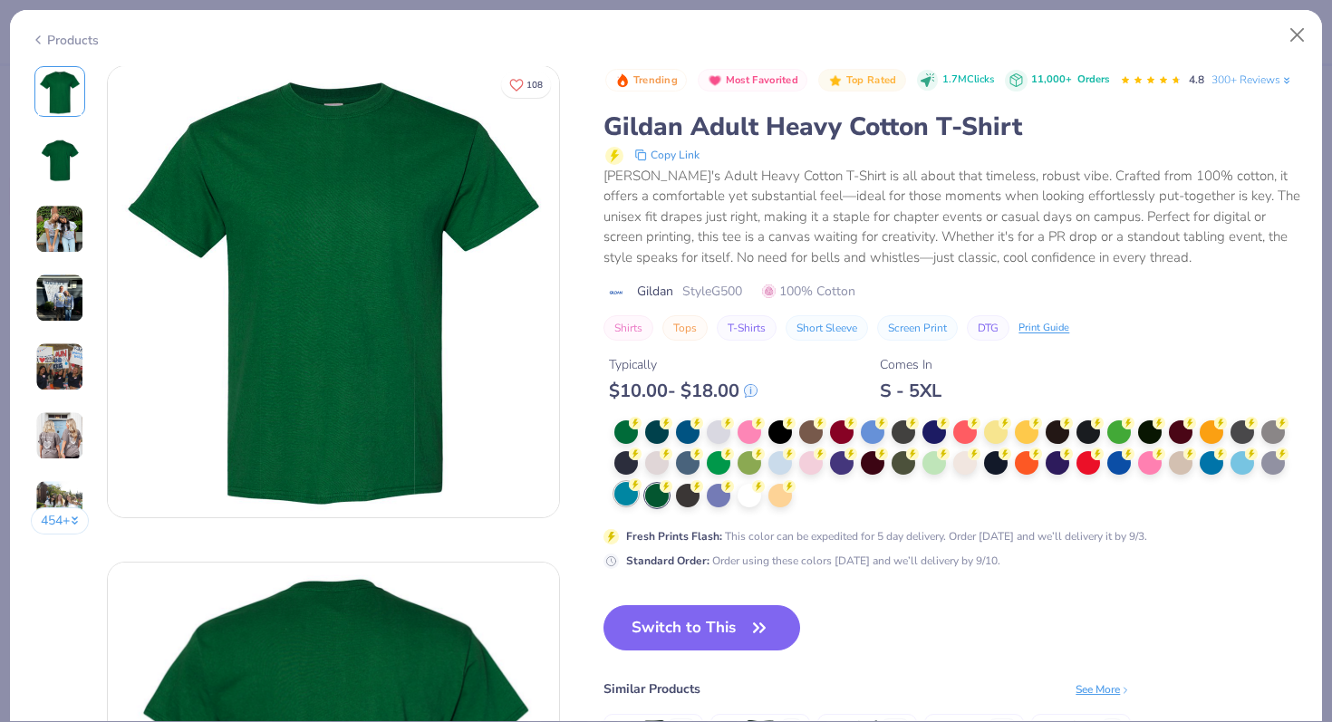
click at [637, 429] on circle at bounding box center [635, 423] width 13 height 13
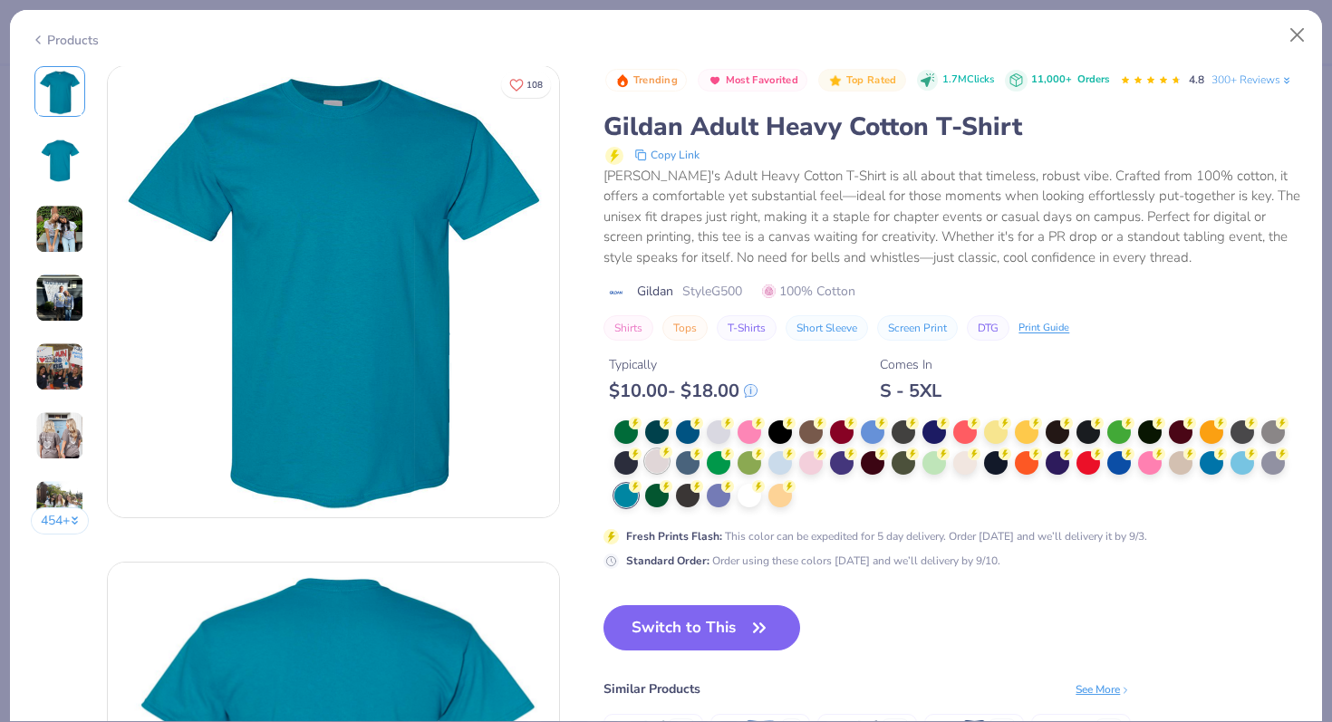
click at [664, 468] on div at bounding box center [657, 461] width 24 height 24
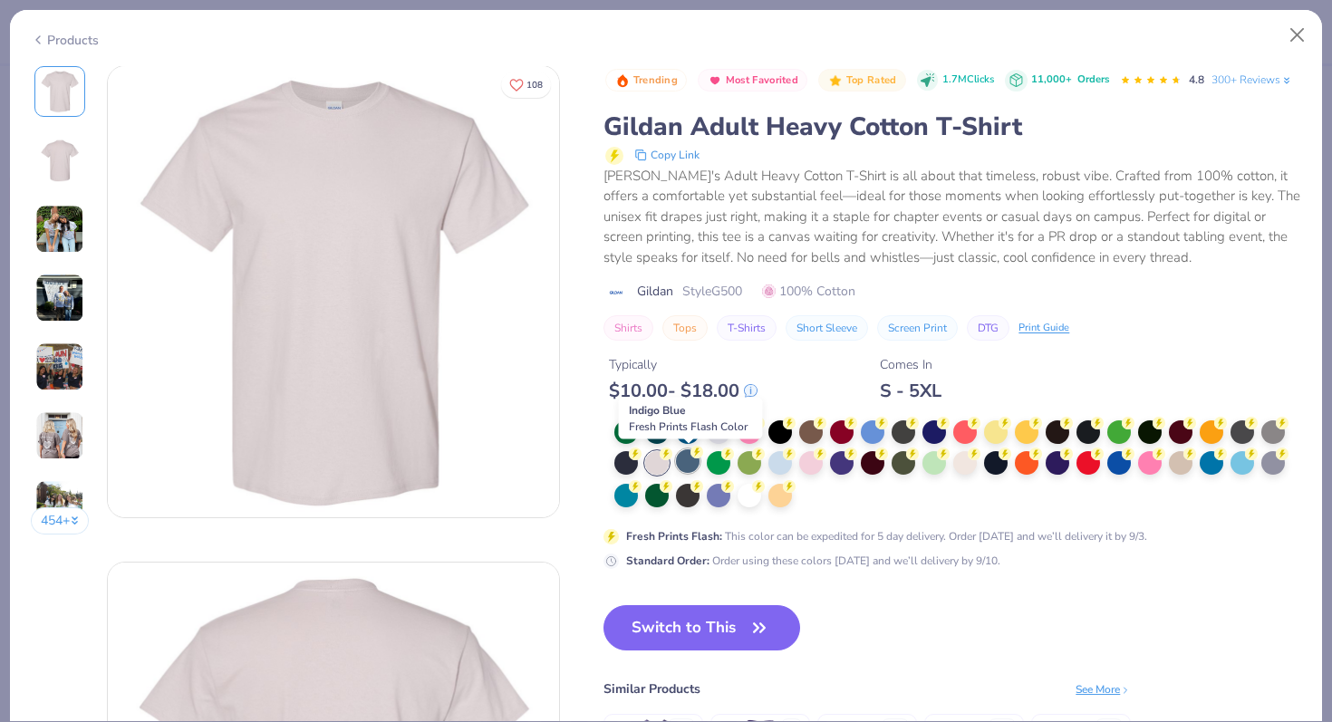
click at [688, 466] on div at bounding box center [688, 461] width 24 height 24
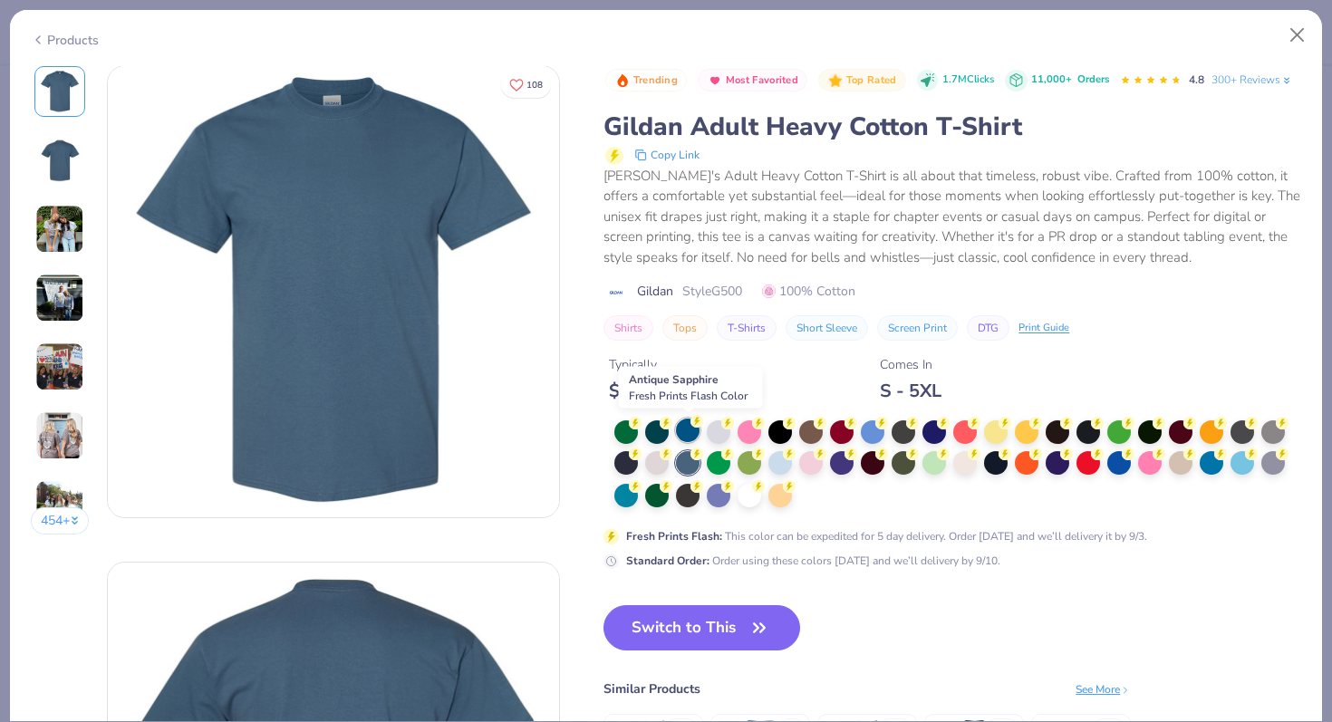
click at [691, 437] on div at bounding box center [688, 430] width 24 height 24
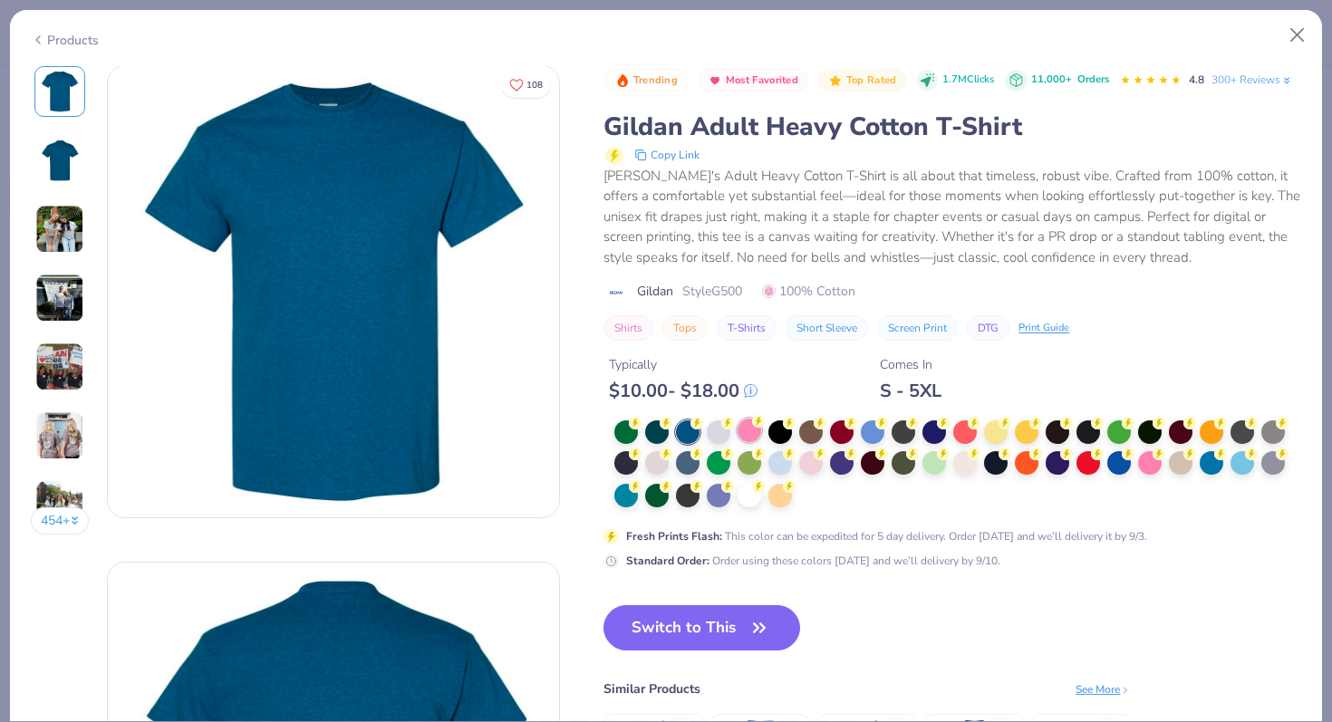
click at [758, 434] on div at bounding box center [749, 430] width 24 height 24
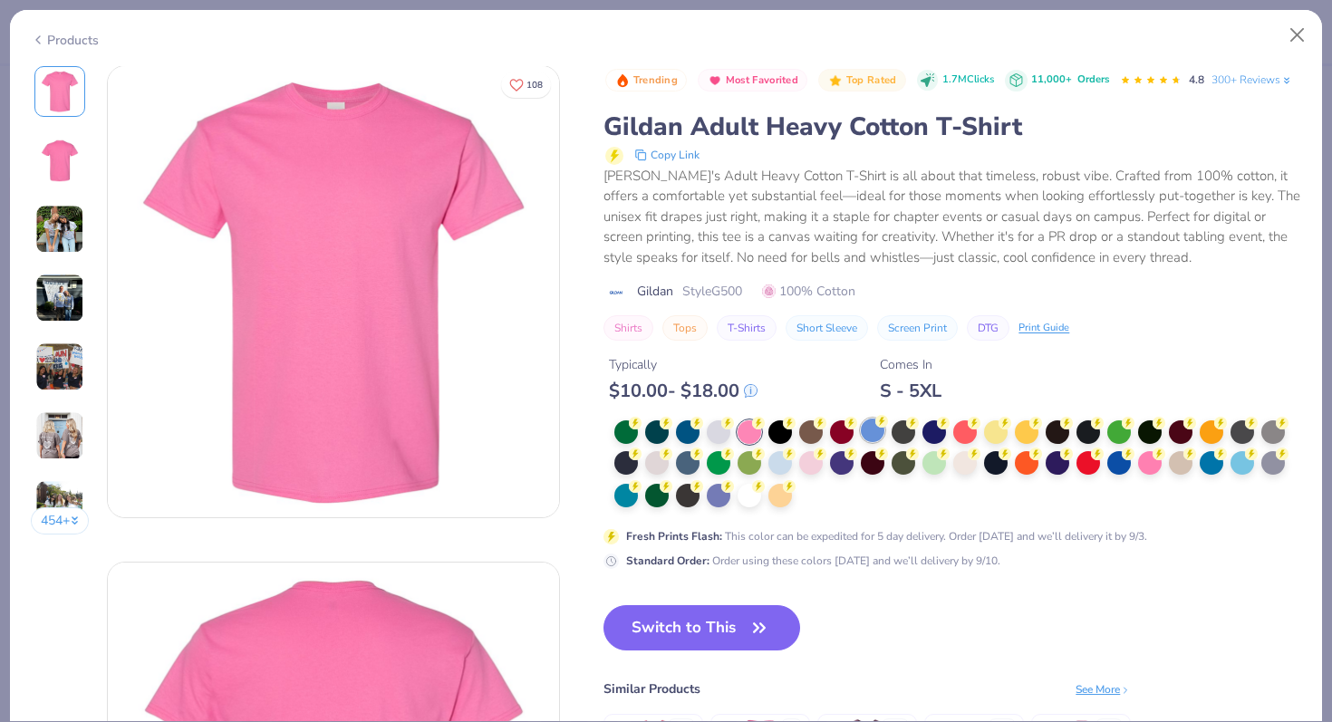
click at [869, 432] on div at bounding box center [873, 430] width 24 height 24
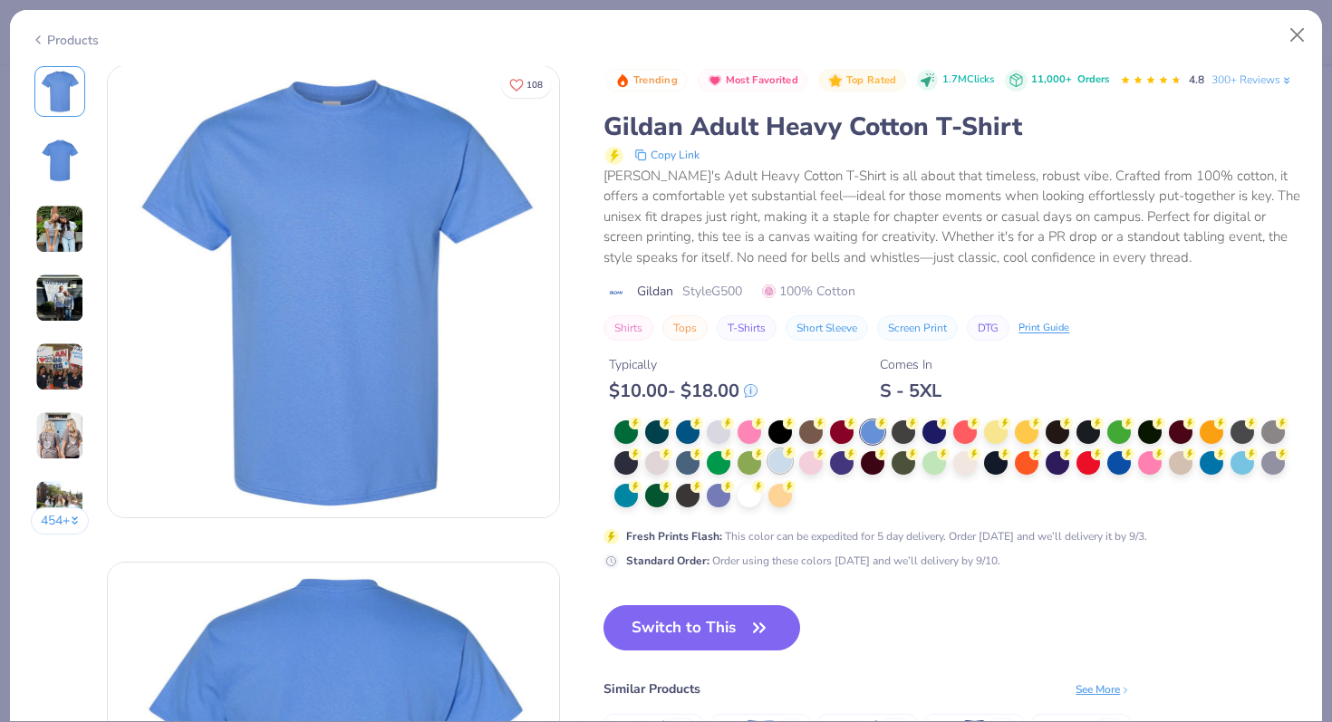
click at [774, 465] on div at bounding box center [780, 461] width 24 height 24
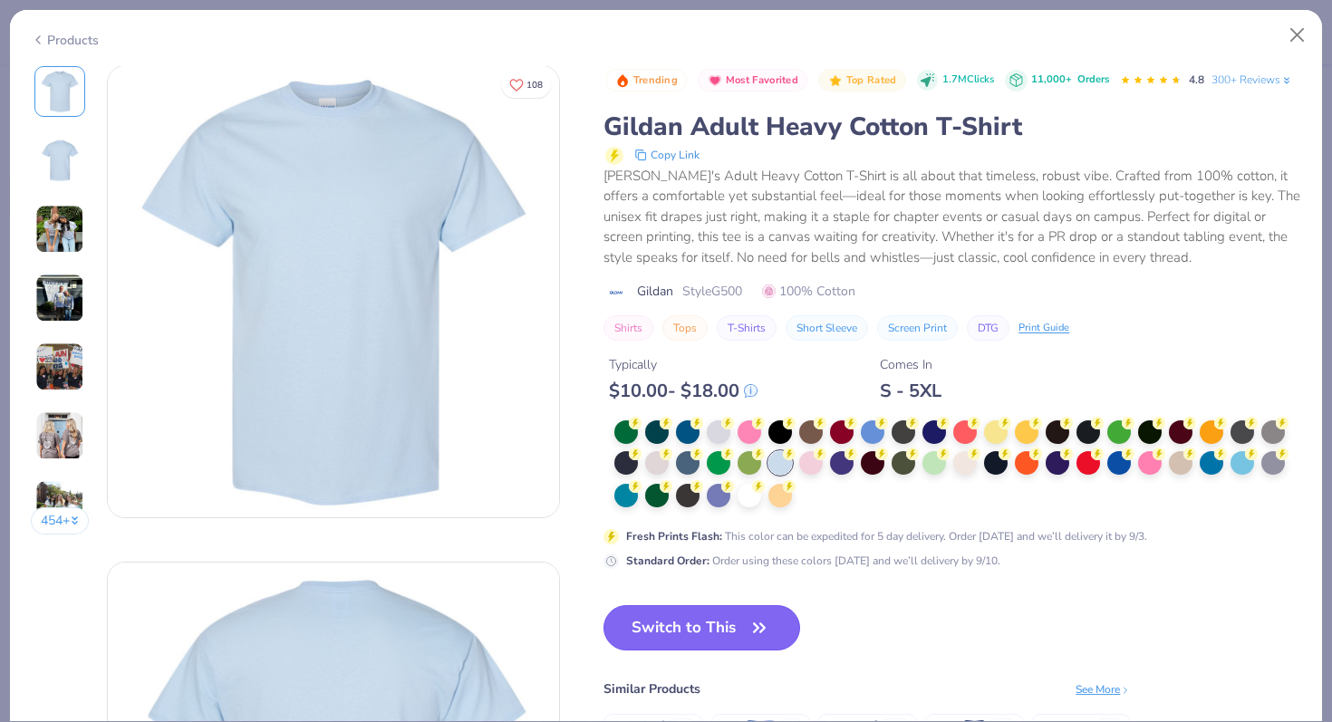
click at [736, 616] on button "Switch to This" at bounding box center [701, 627] width 197 height 45
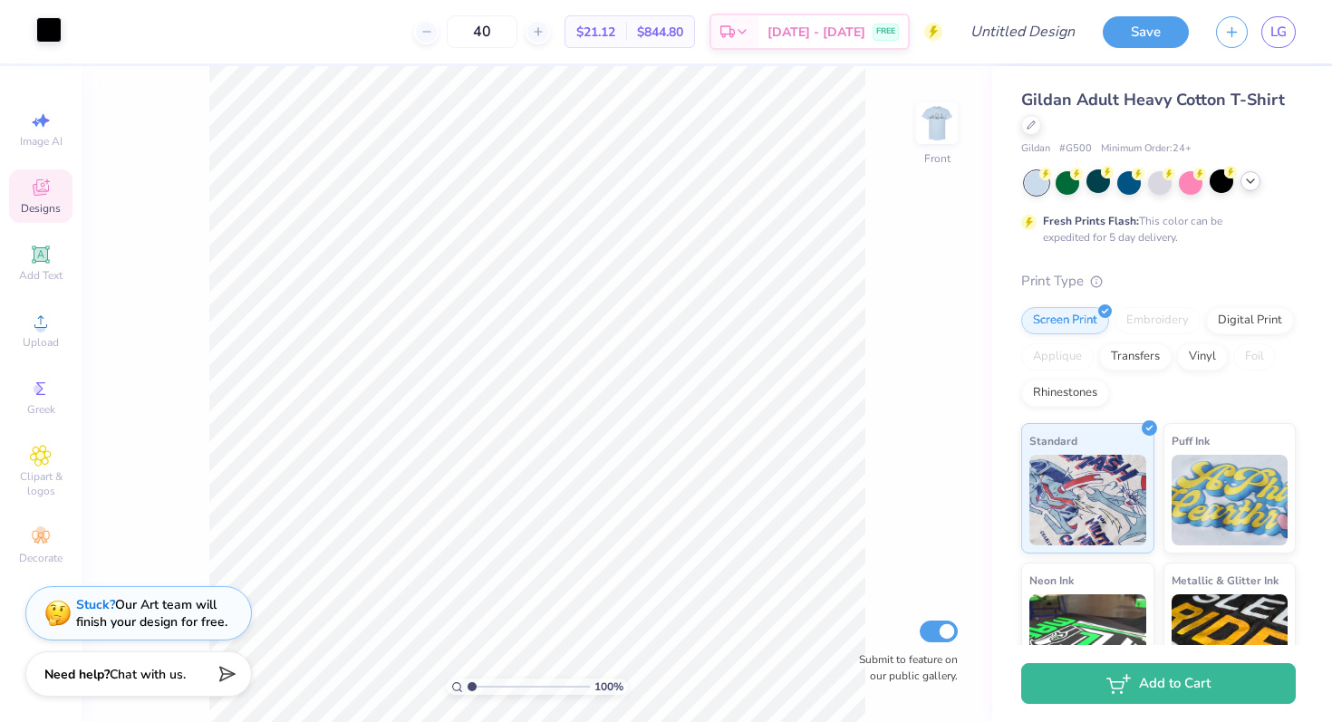
click at [48, 32] on div at bounding box center [48, 29] width 25 height 25
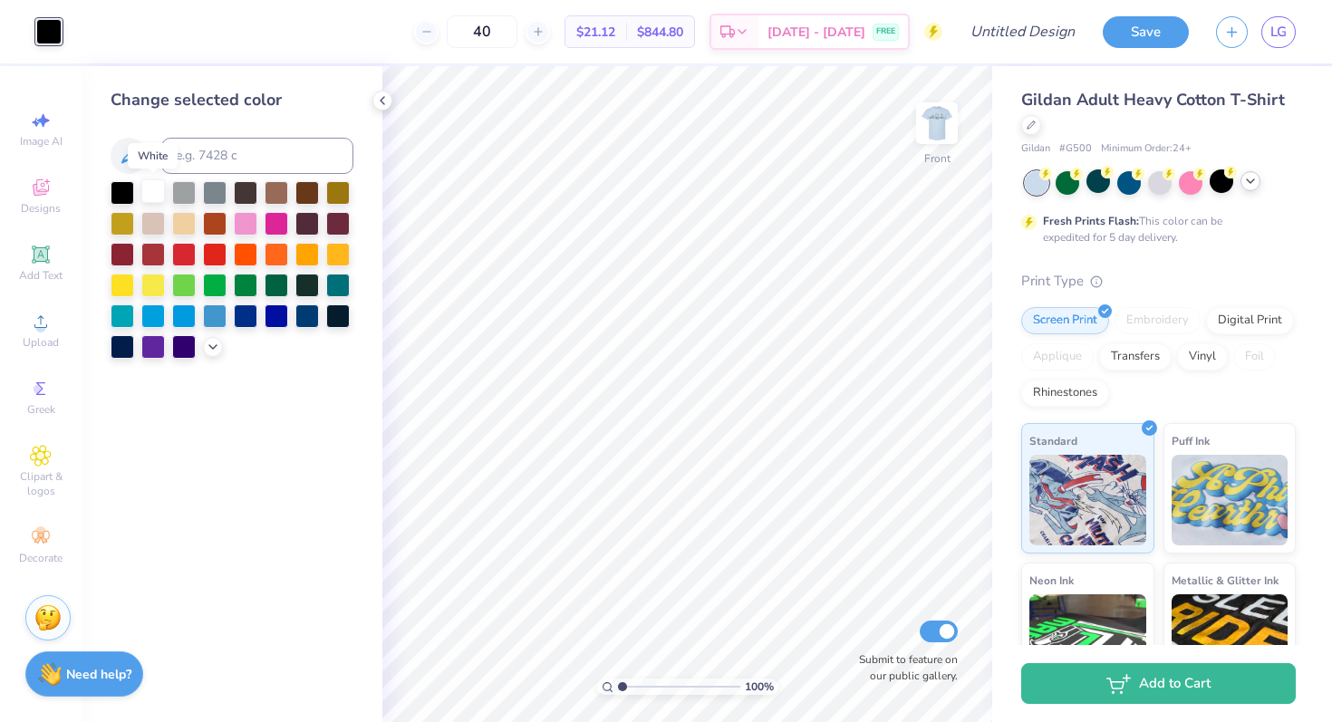
click at [152, 197] on div at bounding box center [153, 191] width 24 height 24
click at [941, 119] on img at bounding box center [936, 123] width 72 height 72
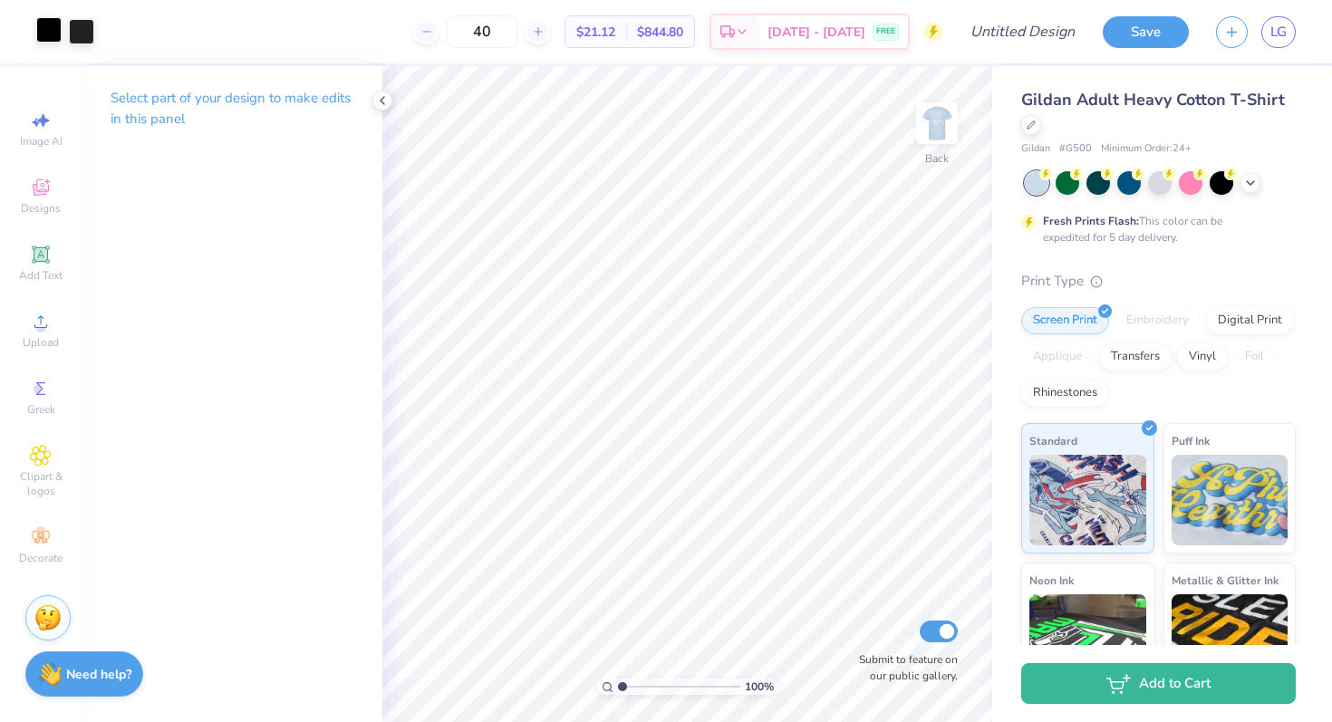
click at [48, 35] on div at bounding box center [48, 29] width 25 height 25
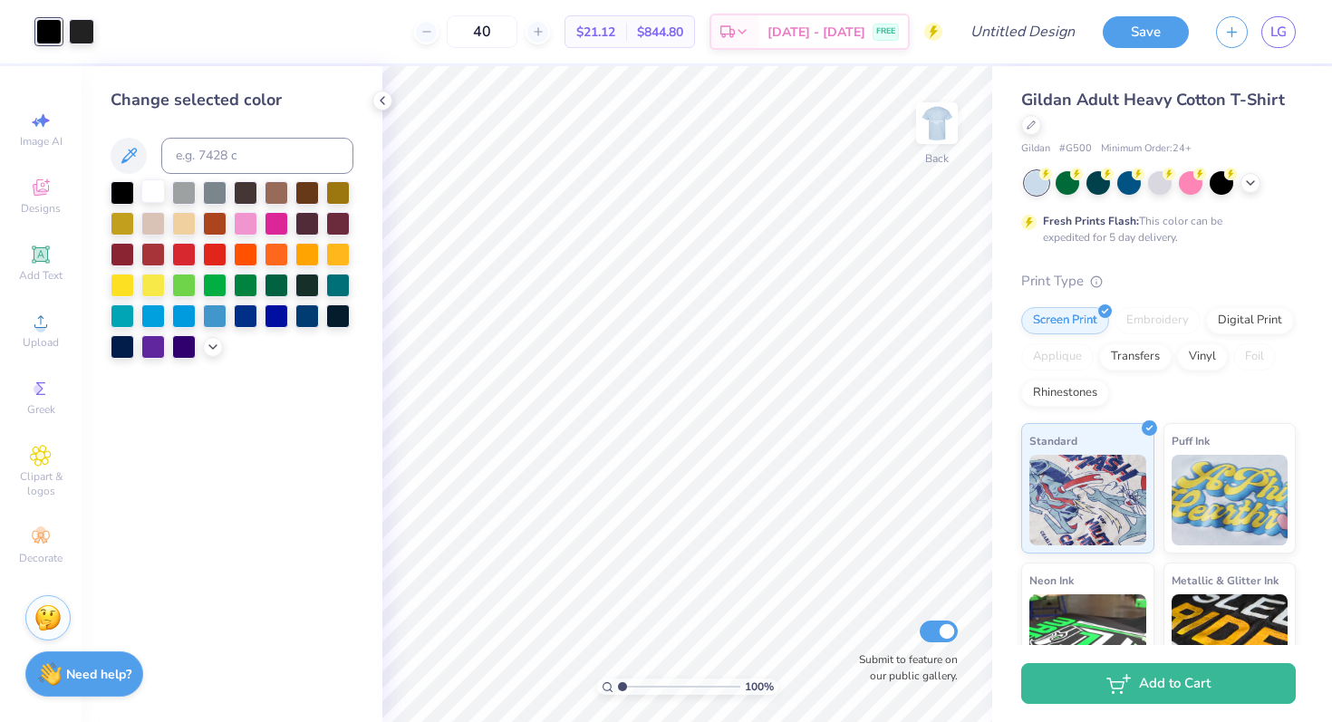
click at [159, 188] on div at bounding box center [153, 191] width 24 height 24
click at [78, 35] on div at bounding box center [81, 29] width 25 height 25
click at [150, 192] on div at bounding box center [153, 191] width 24 height 24
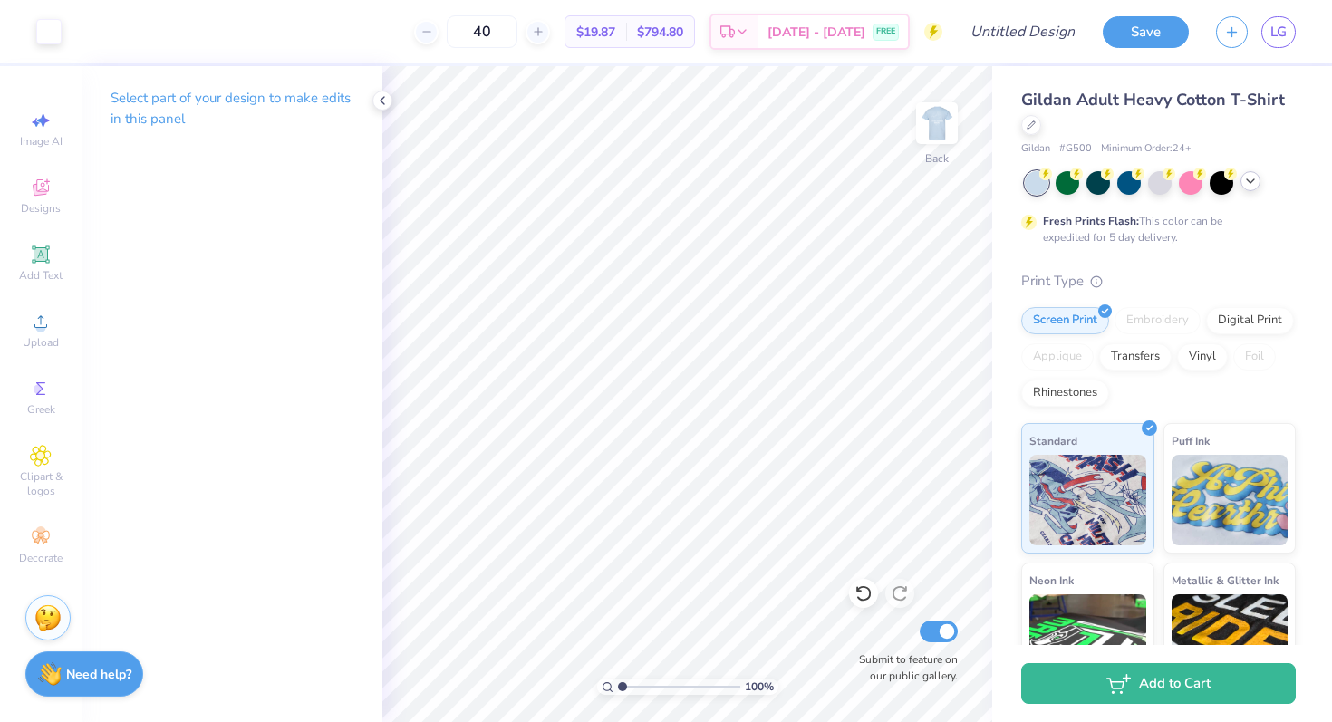
click at [1252, 181] on icon at bounding box center [1250, 181] width 14 height 14
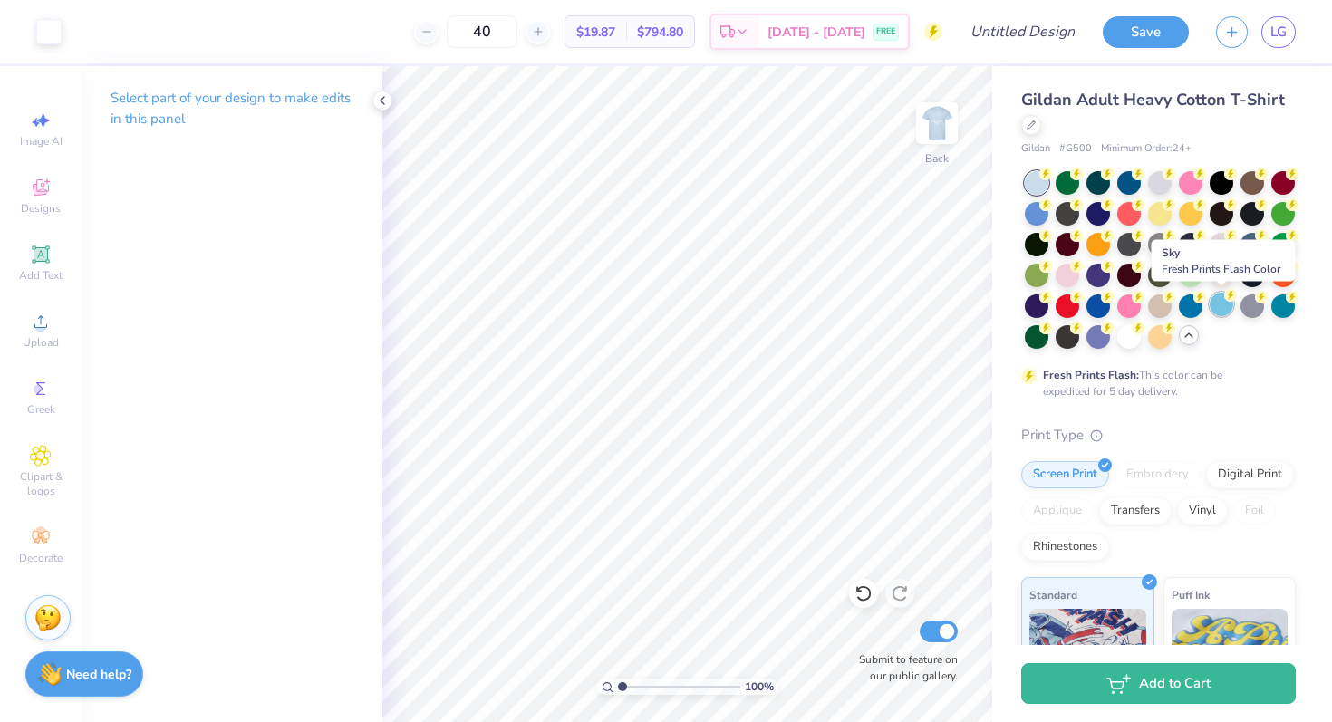
click at [1224, 303] on div at bounding box center [1221, 305] width 24 height 24
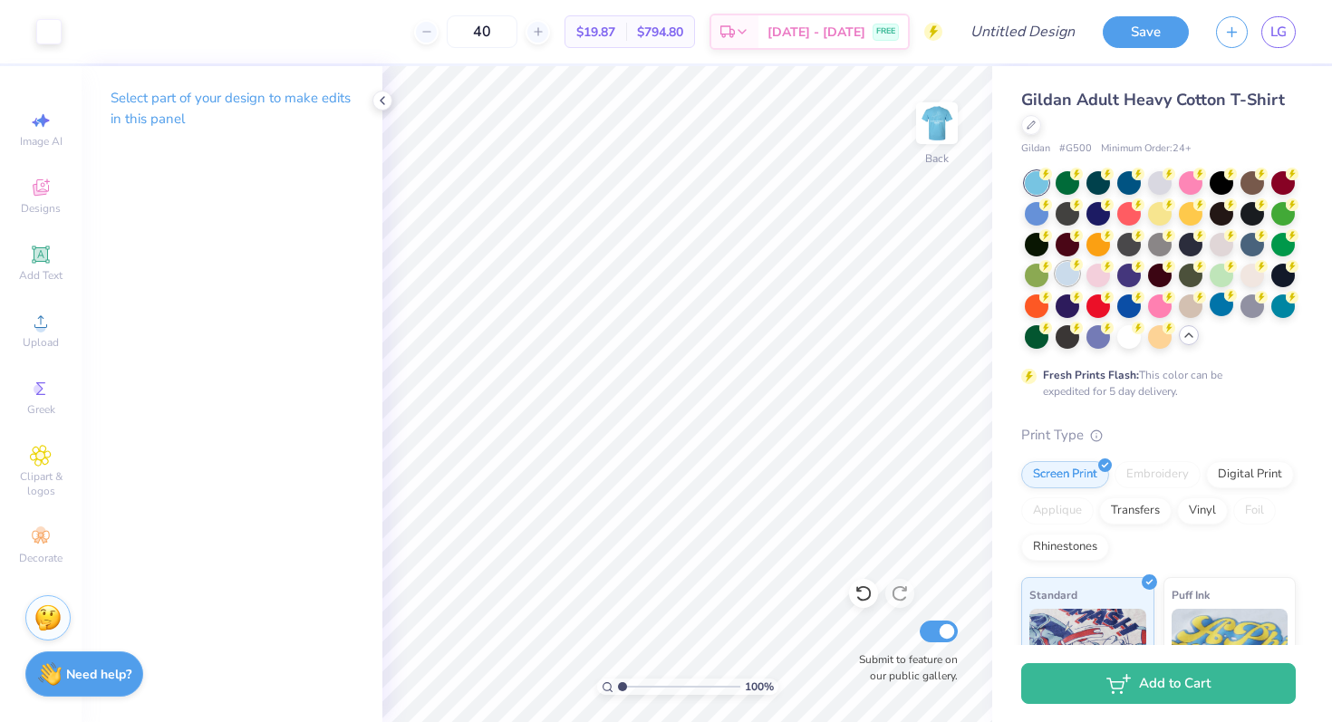
click at [1062, 266] on div at bounding box center [1067, 274] width 24 height 24
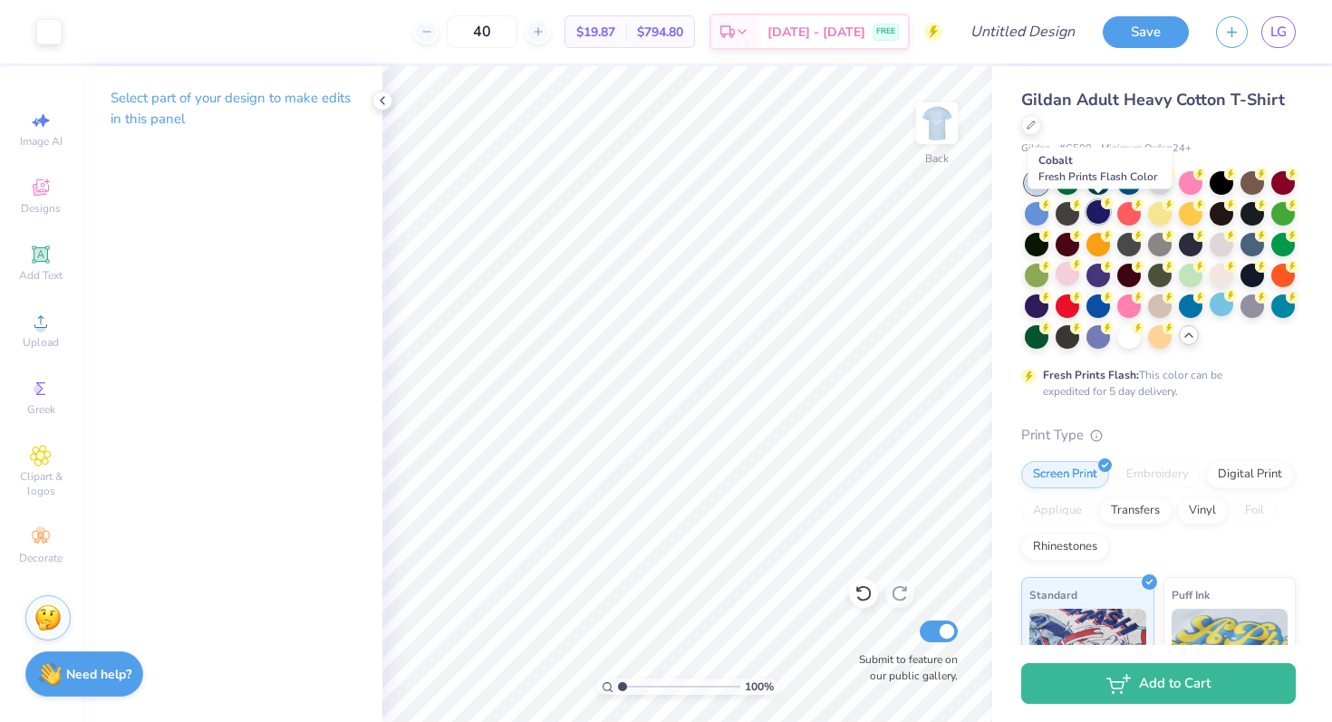
click at [1098, 214] on div at bounding box center [1098, 212] width 24 height 24
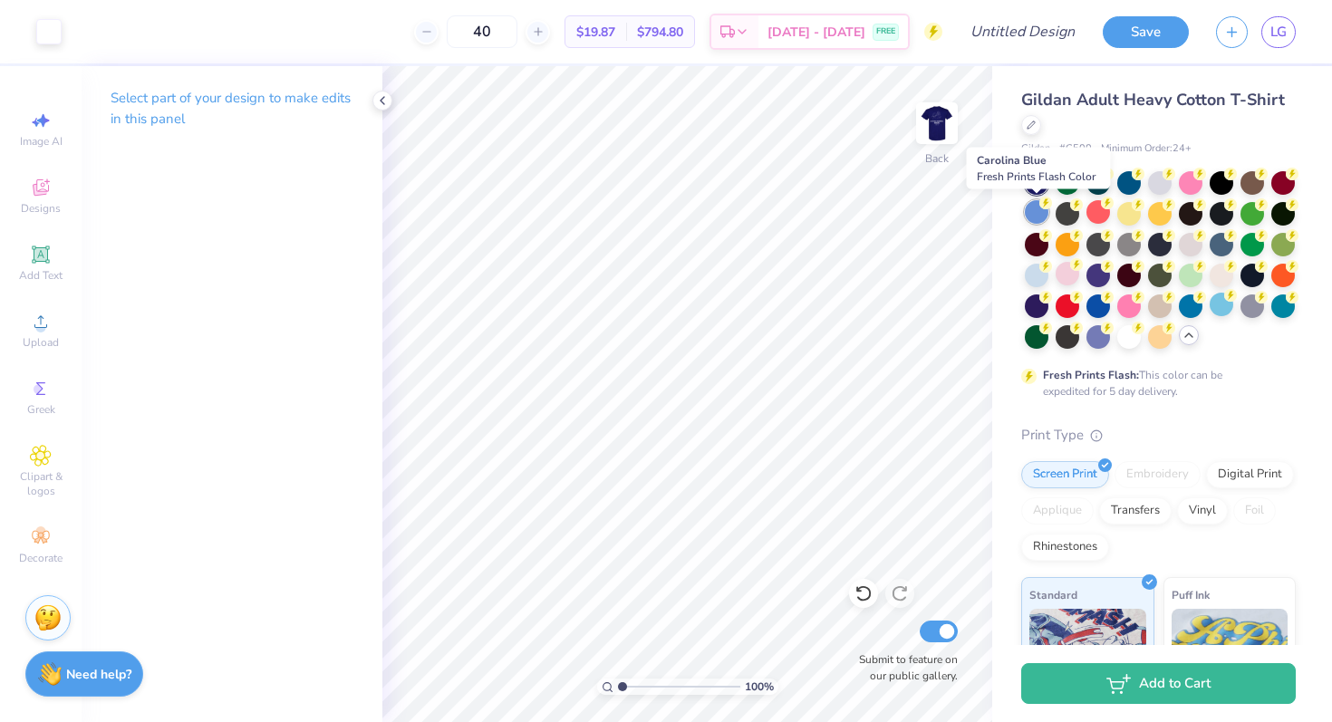
click at [1030, 211] on div at bounding box center [1036, 212] width 24 height 24
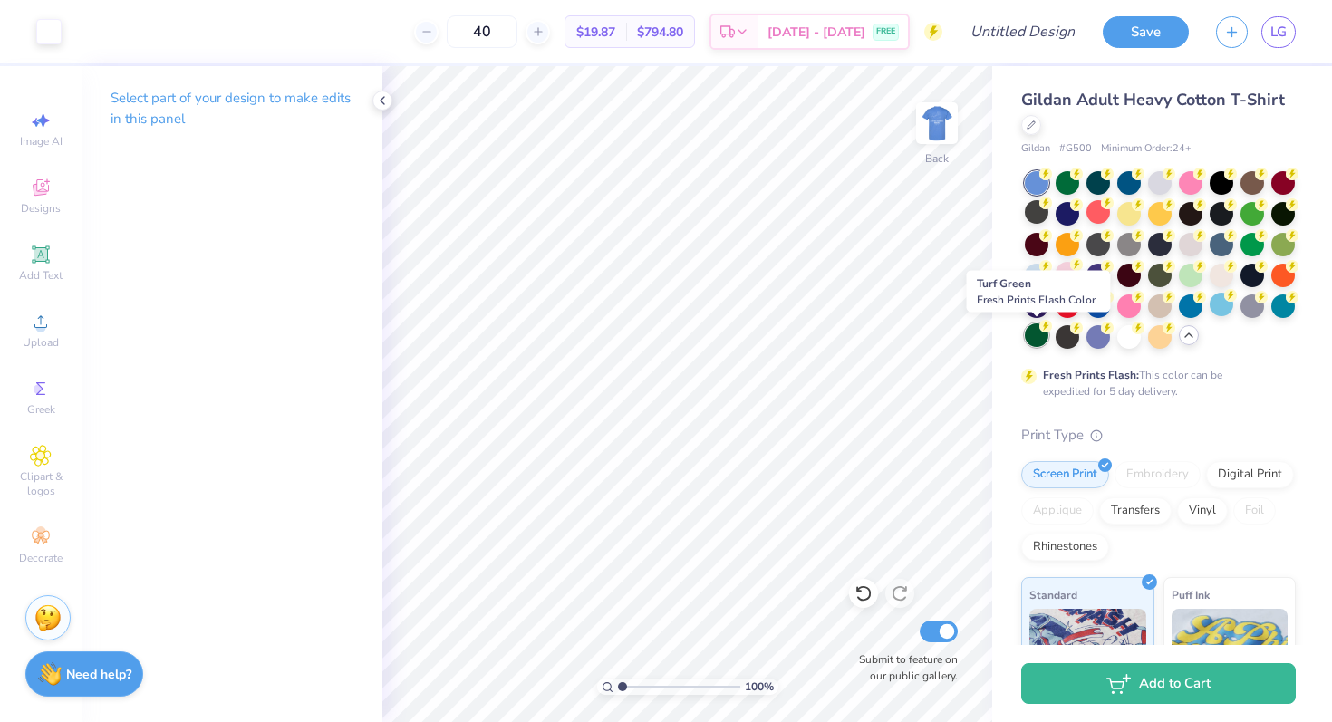
click at [1035, 334] on div at bounding box center [1036, 335] width 24 height 24
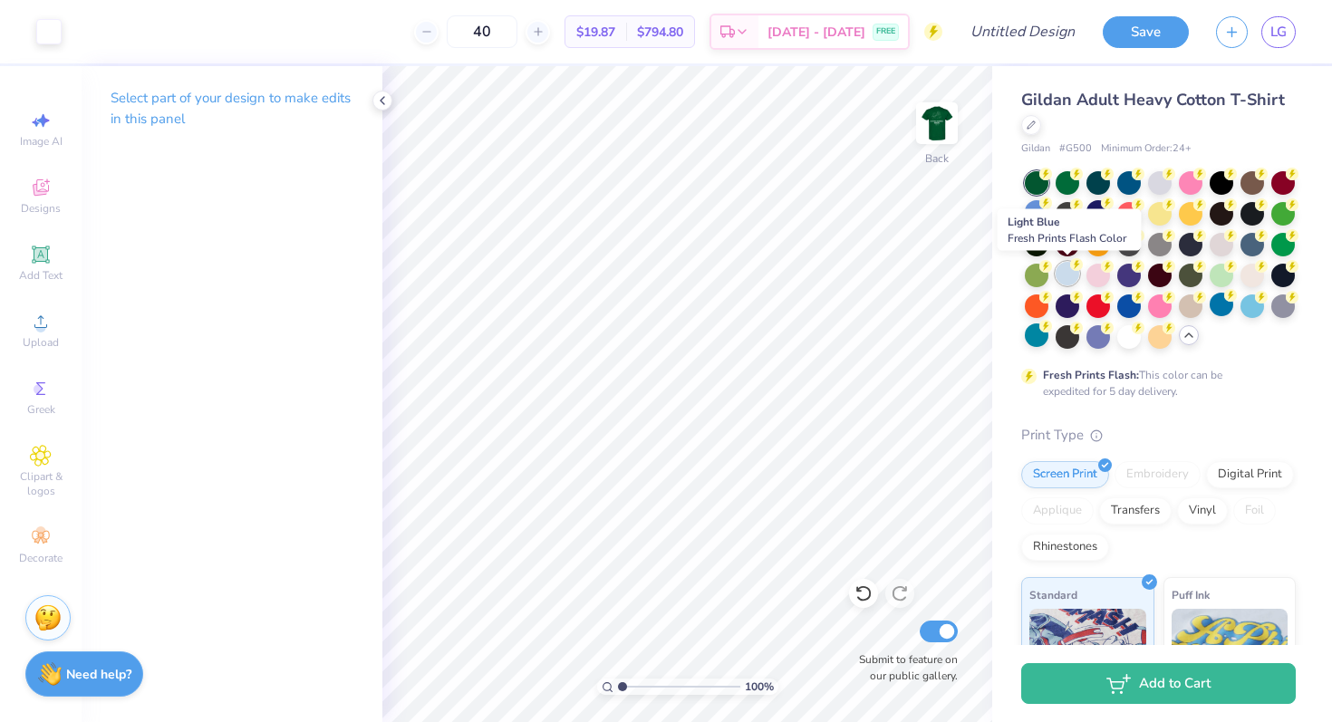
click at [1071, 276] on div at bounding box center [1067, 274] width 24 height 24
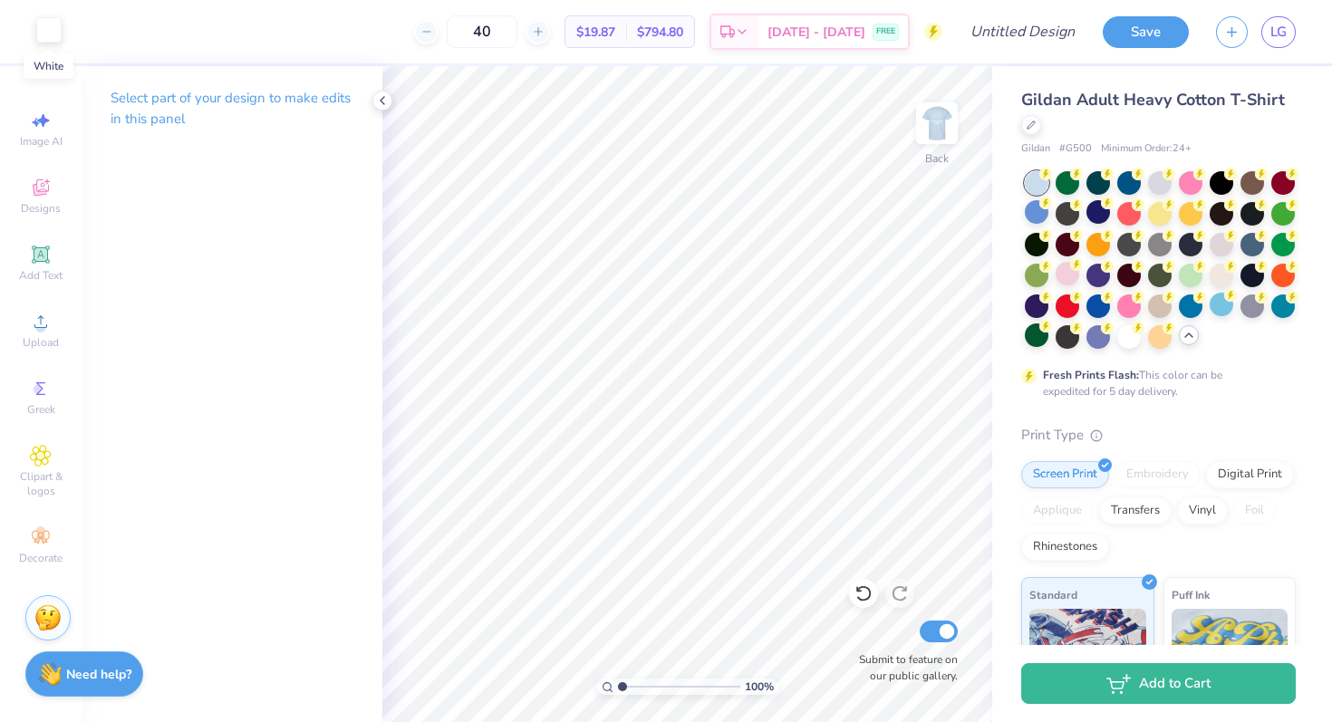
click at [48, 30] on div at bounding box center [48, 29] width 25 height 25
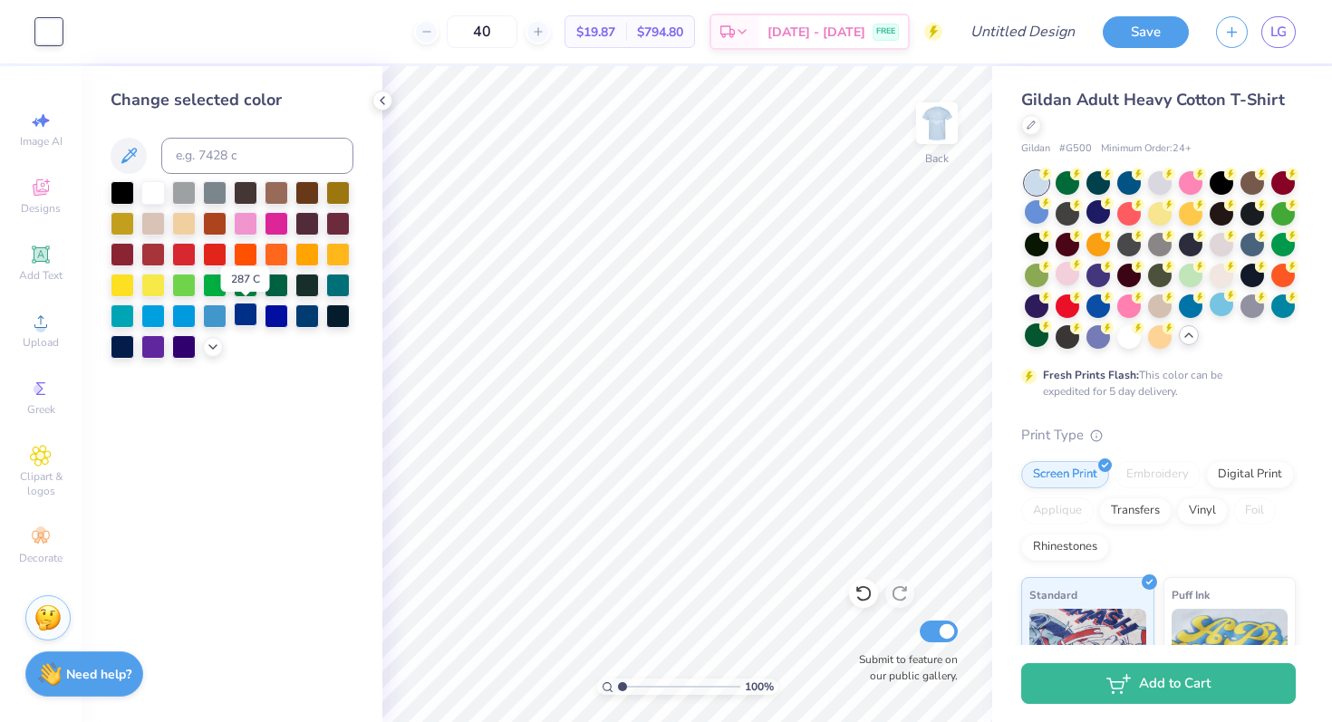
click at [254, 313] on div at bounding box center [246, 315] width 24 height 24
click at [948, 139] on img at bounding box center [936, 123] width 72 height 72
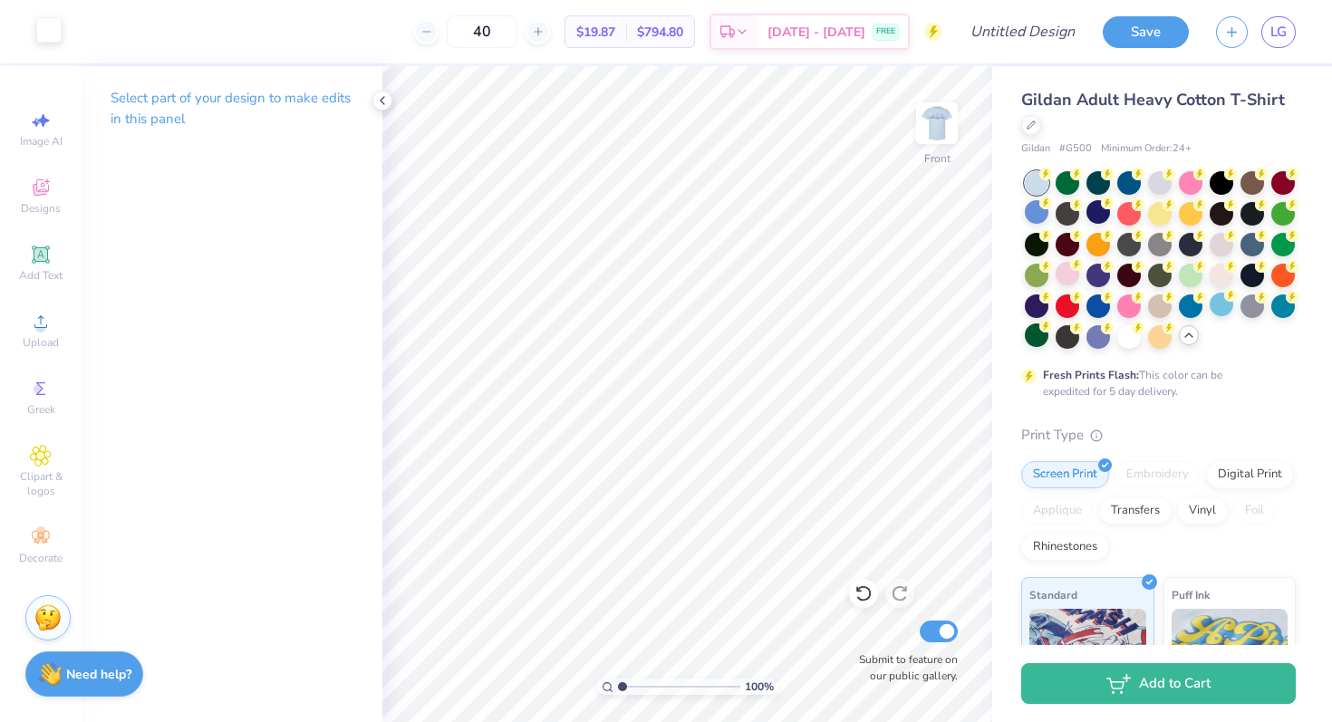
click at [59, 28] on div at bounding box center [48, 29] width 25 height 25
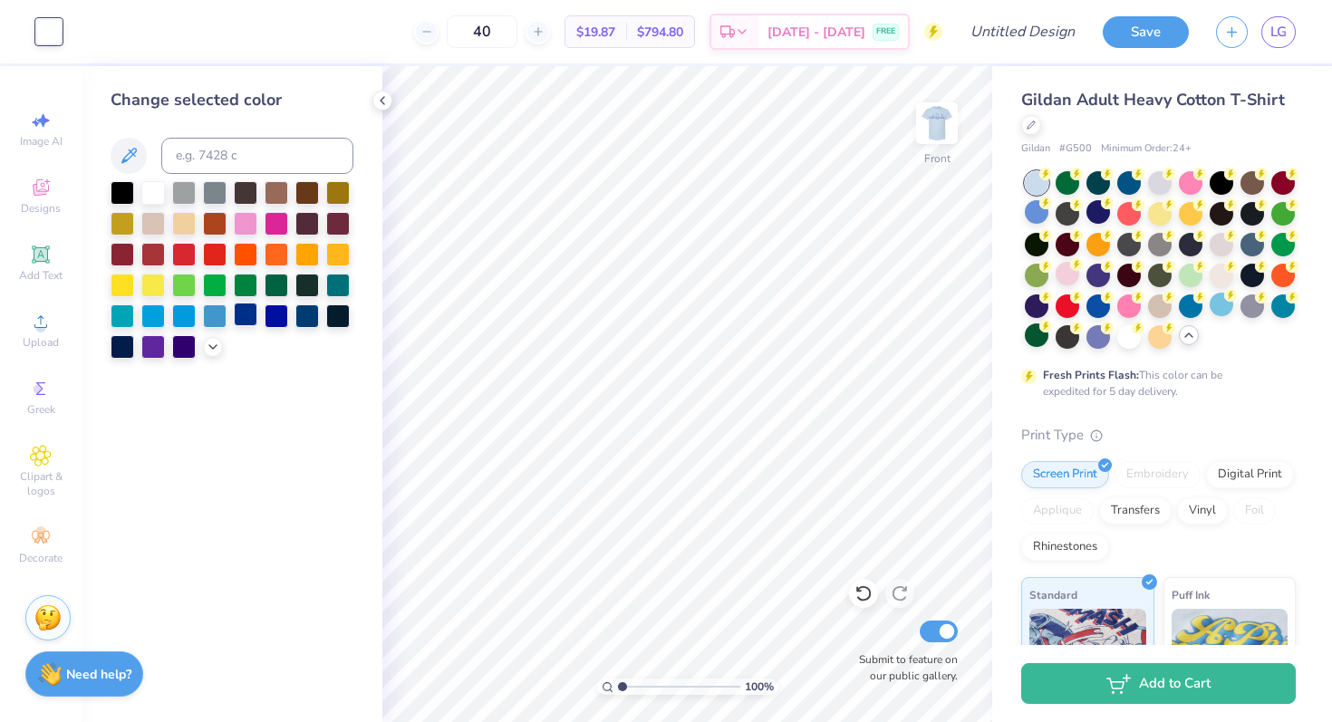
click at [247, 314] on div at bounding box center [246, 315] width 24 height 24
click at [942, 125] on img at bounding box center [936, 123] width 72 height 72
click at [940, 126] on img at bounding box center [936, 123] width 72 height 72
click at [943, 126] on img at bounding box center [936, 123] width 72 height 72
click at [943, 126] on img at bounding box center [937, 123] width 36 height 36
